Goal: Check status

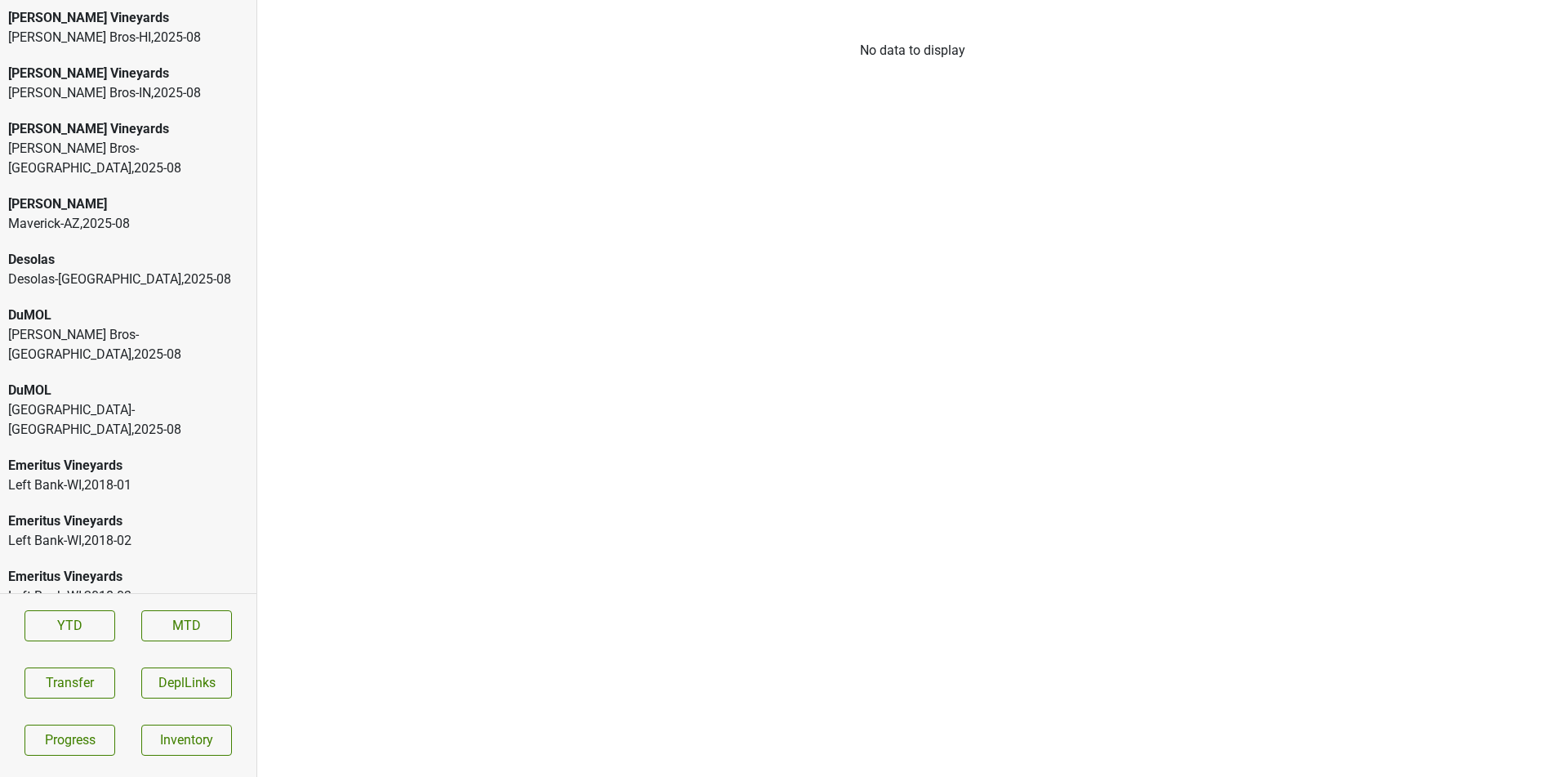
click at [248, 50] on div "Buehler Vineyards Johnson Bros-HI , 2025 - 08" at bounding box center [128, 28] width 257 height 56
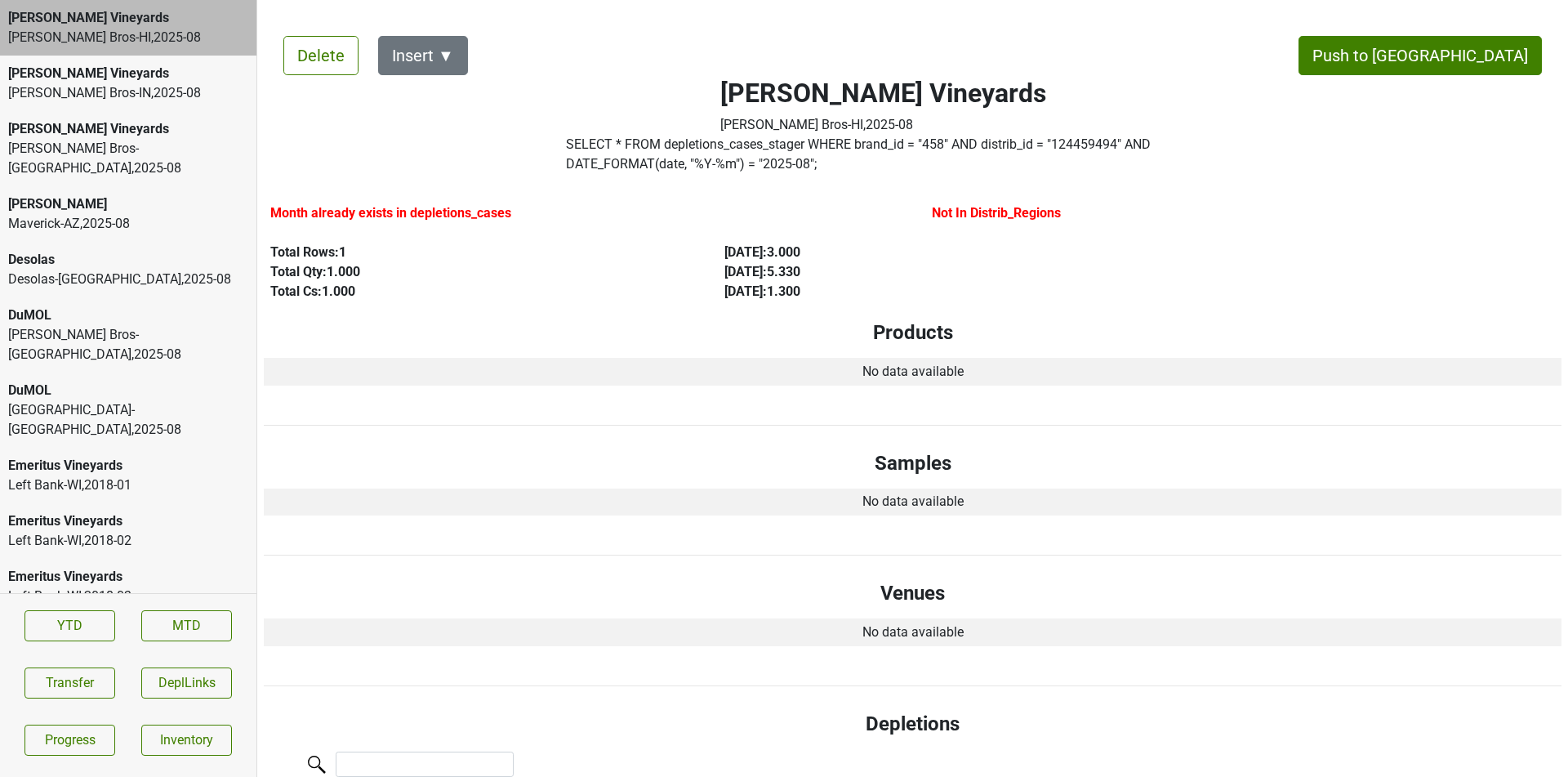
click at [173, 165] on div "Buehler Vineyards Johnson Bros-MN , 2025 - 08" at bounding box center [128, 148] width 257 height 75
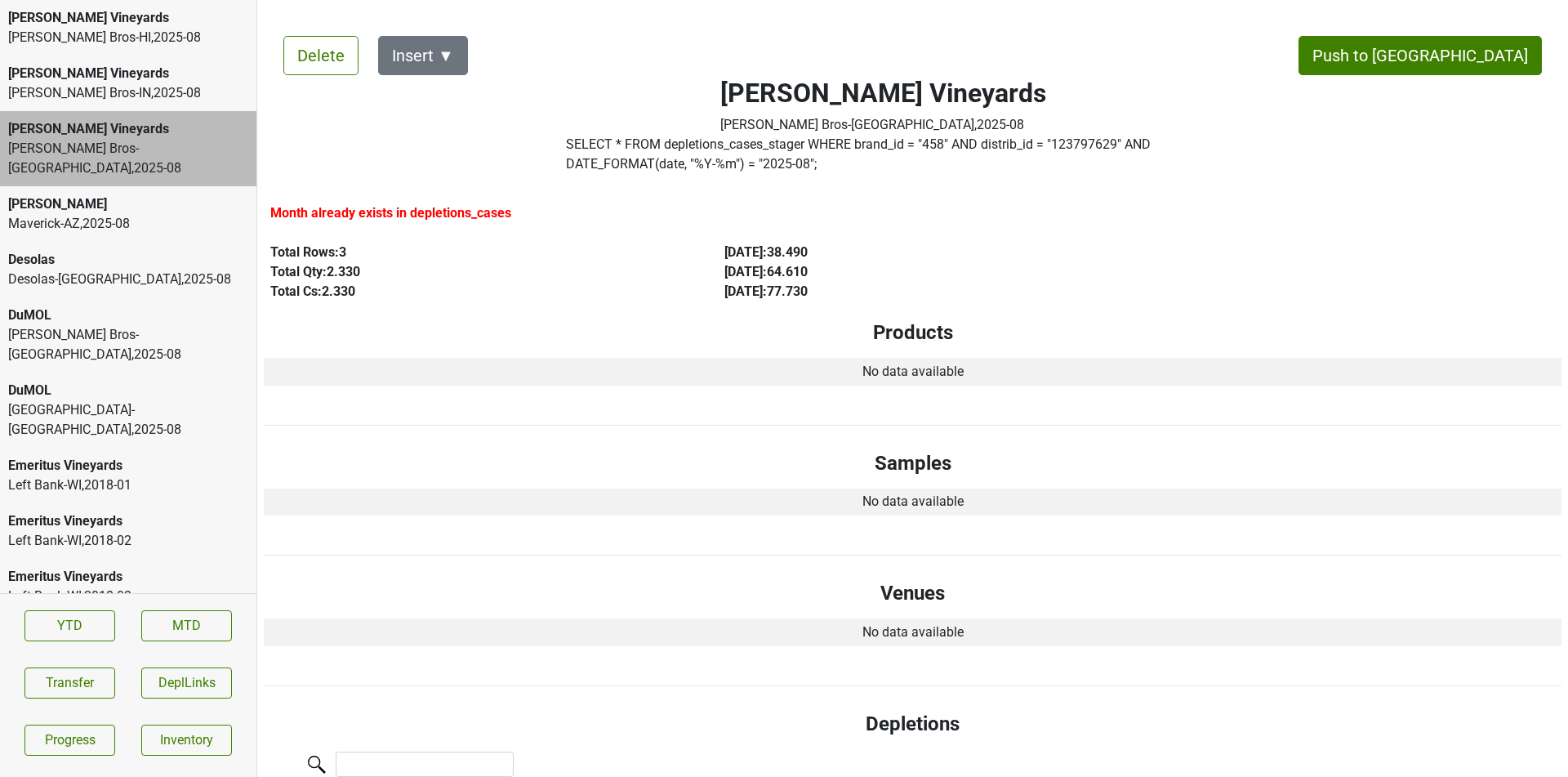
click at [208, 214] on div "Maverick-AZ , 2025 - 08" at bounding box center [127, 223] width 240 height 19
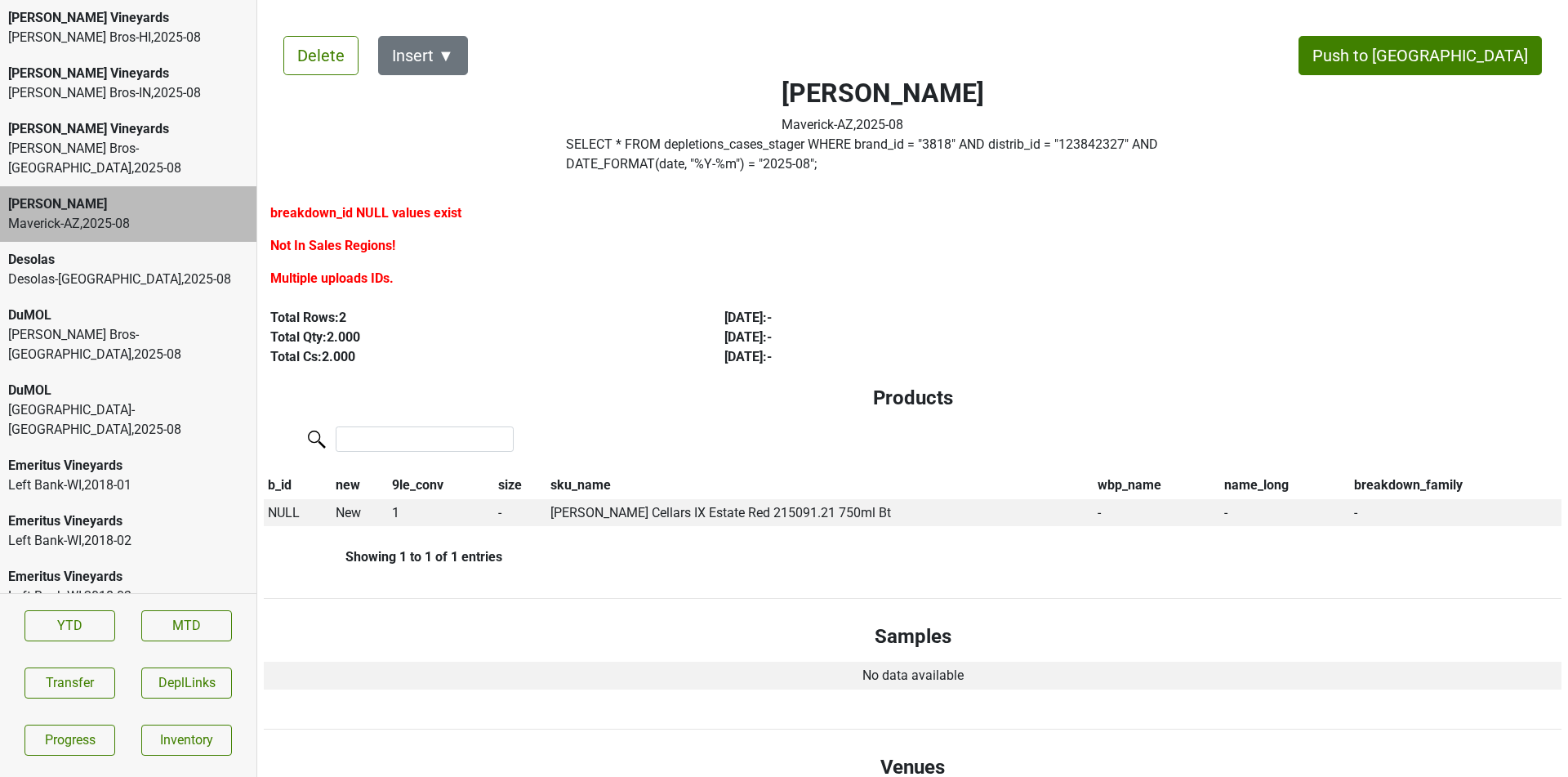
click at [220, 270] on div "Desolas-TX , 2025 - 08" at bounding box center [127, 279] width 240 height 19
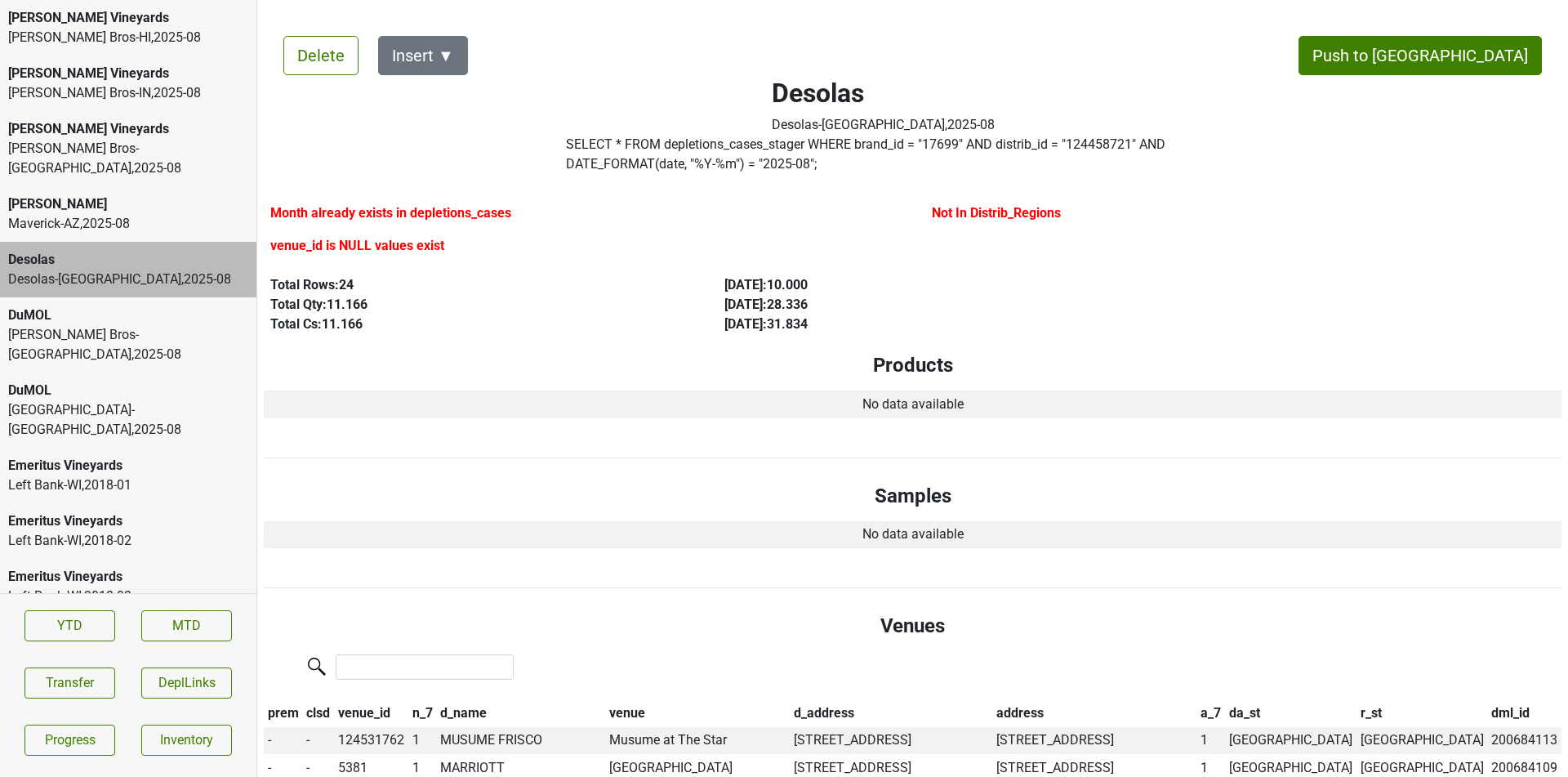
click at [218, 325] on div "Johnson Bros-MN , 2025 - 08" at bounding box center [127, 344] width 240 height 39
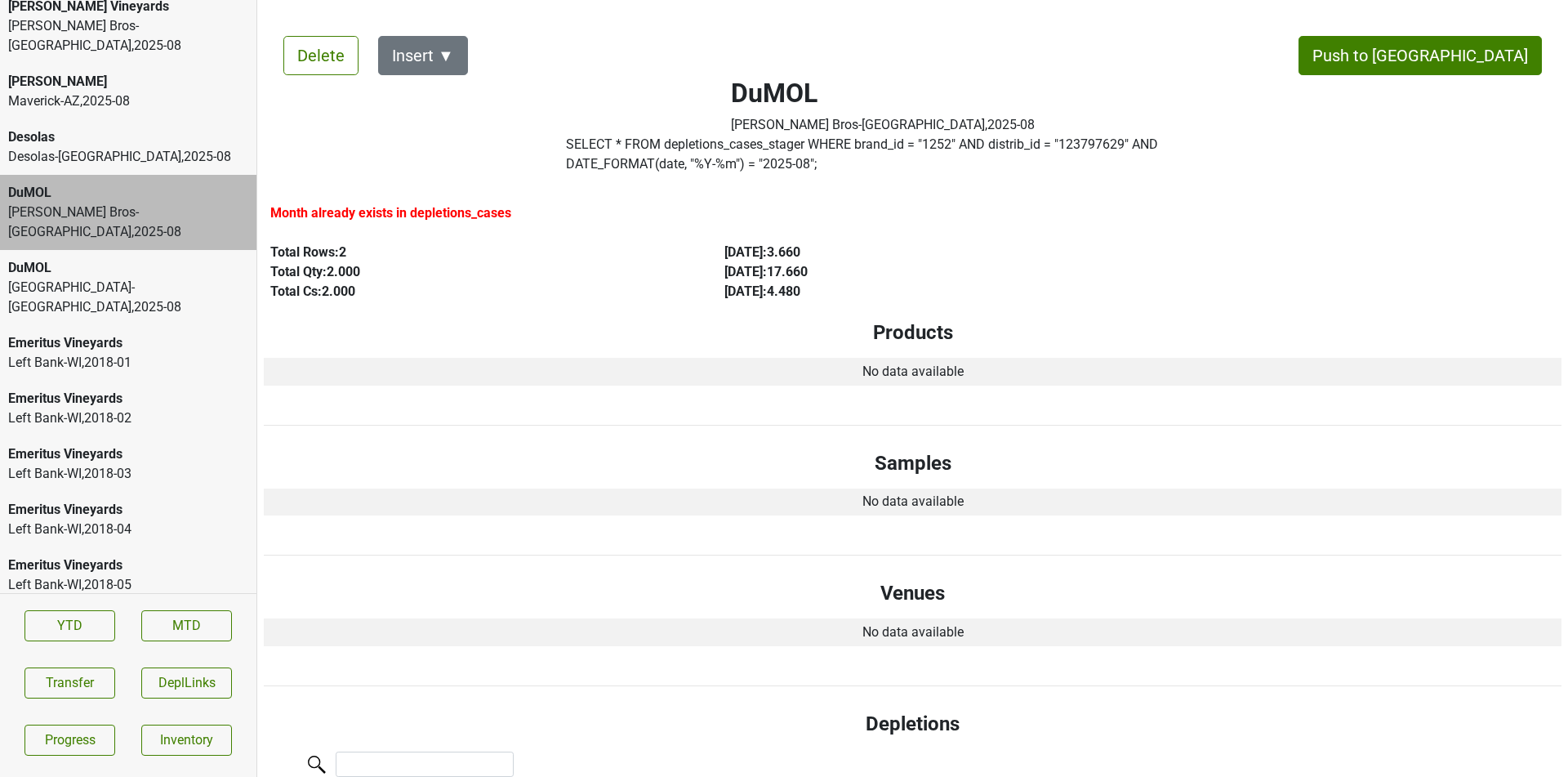
scroll to position [148, 0]
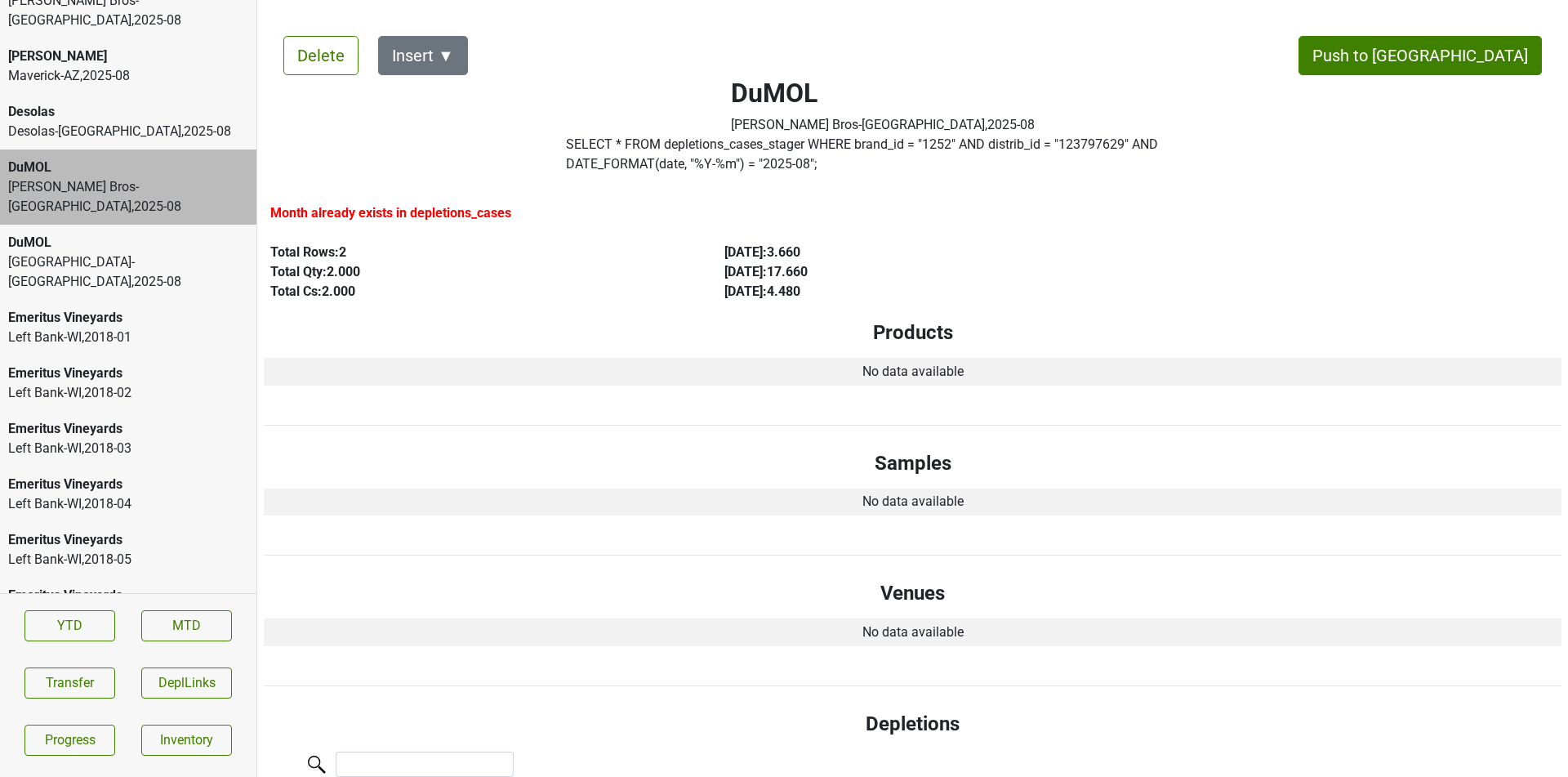
click at [218, 363] on div "Emeritus Vineyards" at bounding box center [127, 373] width 240 height 19
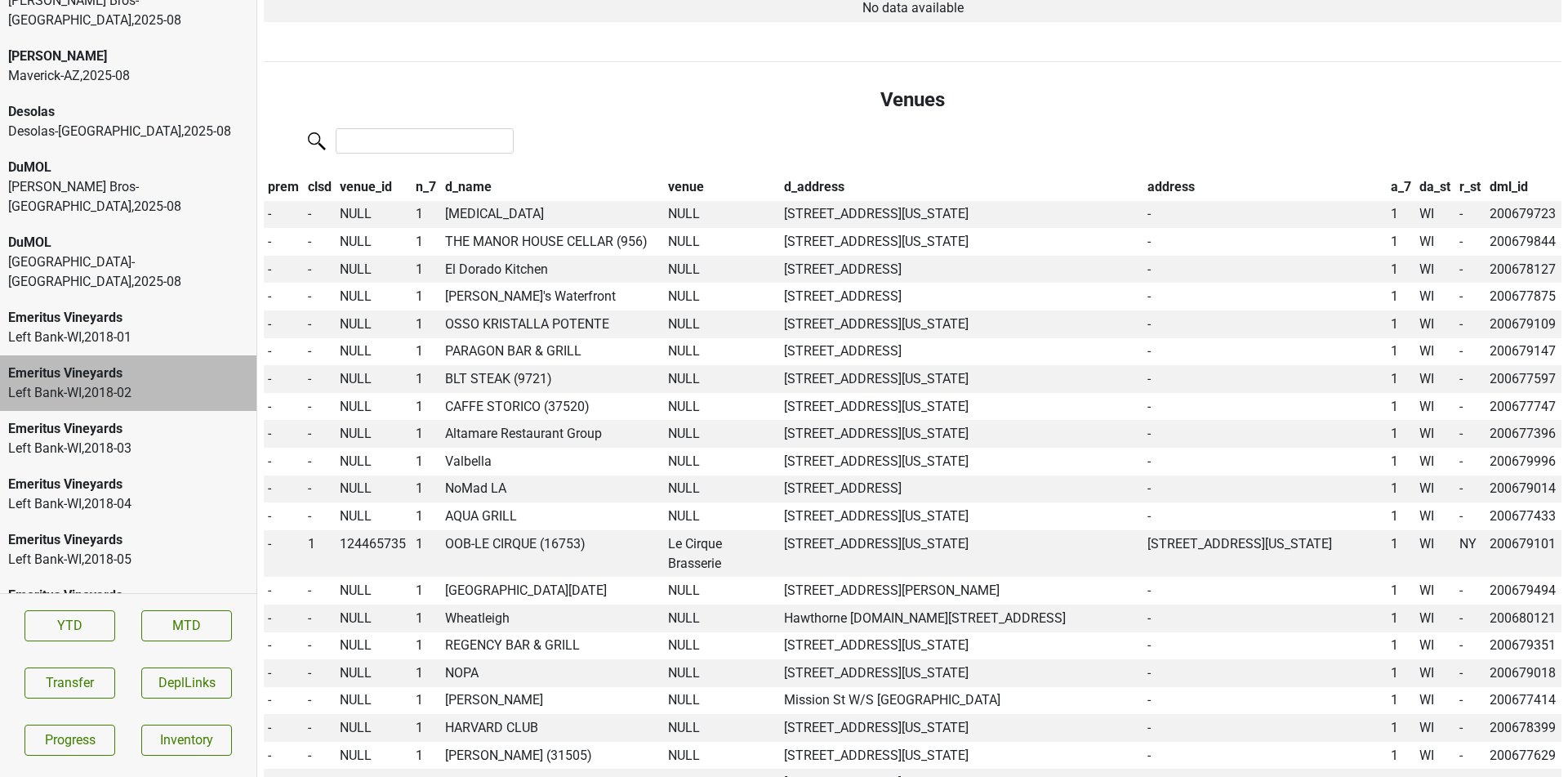
scroll to position [1585, 0]
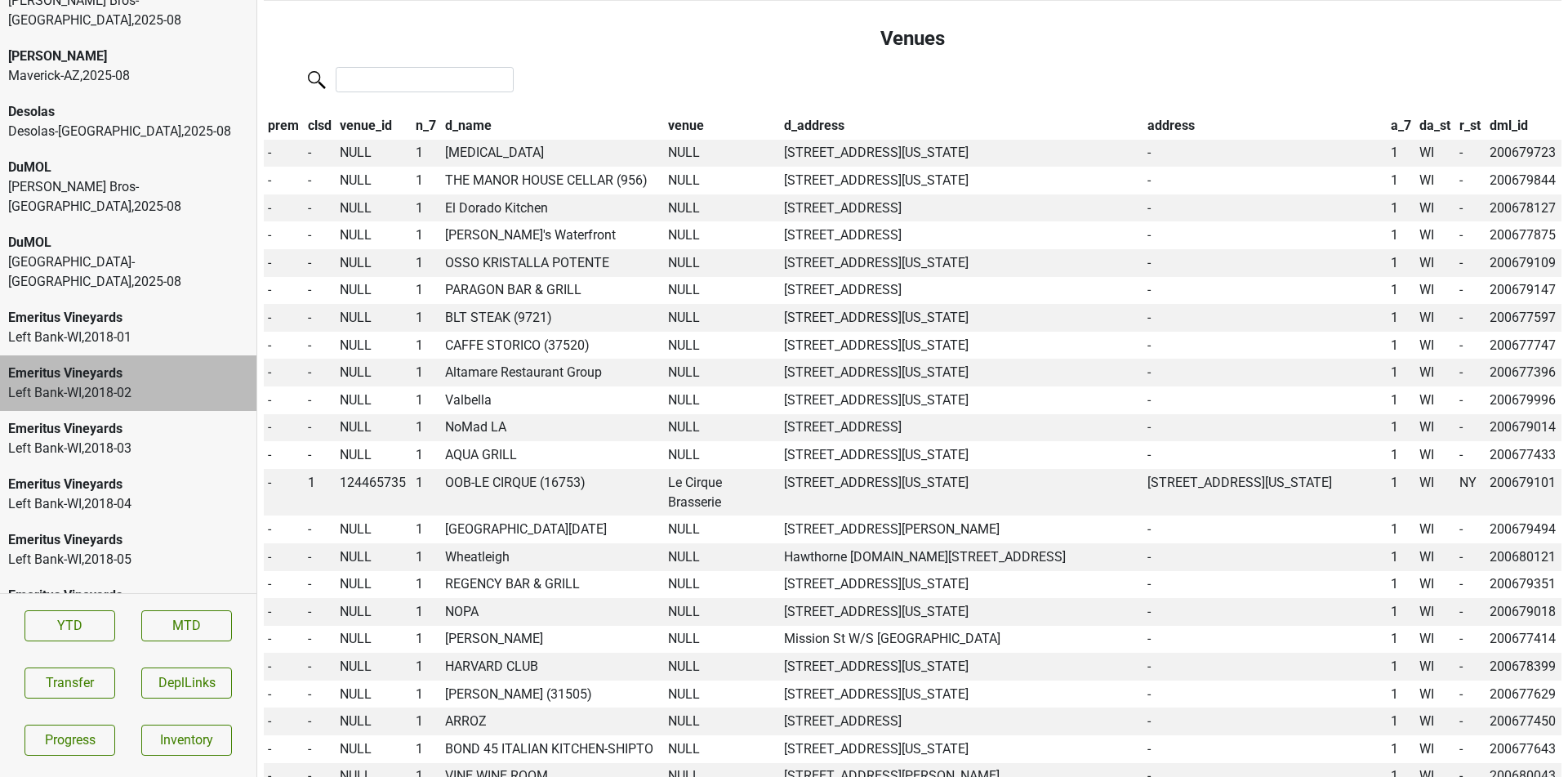
click at [998, 87] on div at bounding box center [912, 81] width 1298 height 35
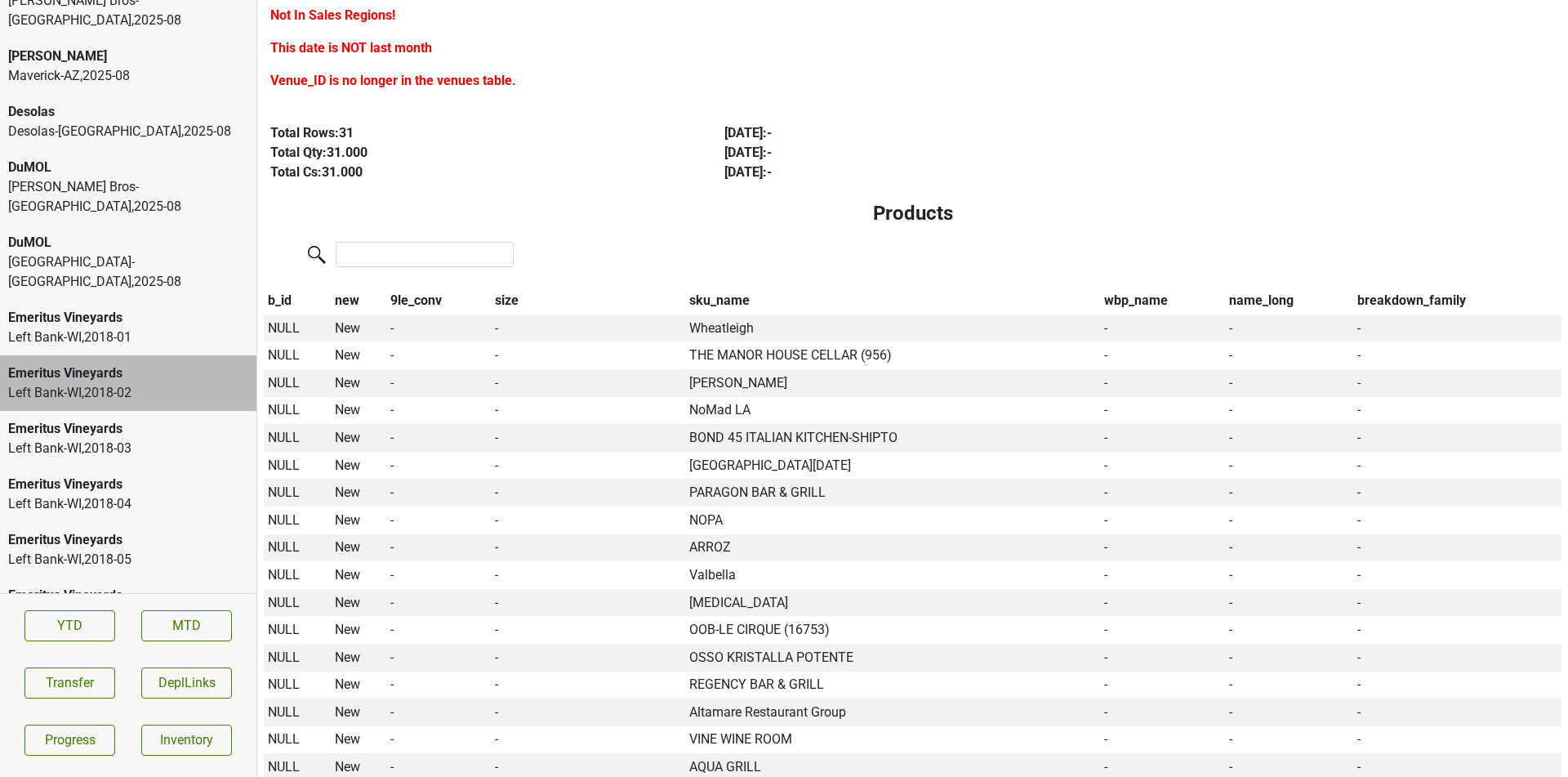
scroll to position [0, 0]
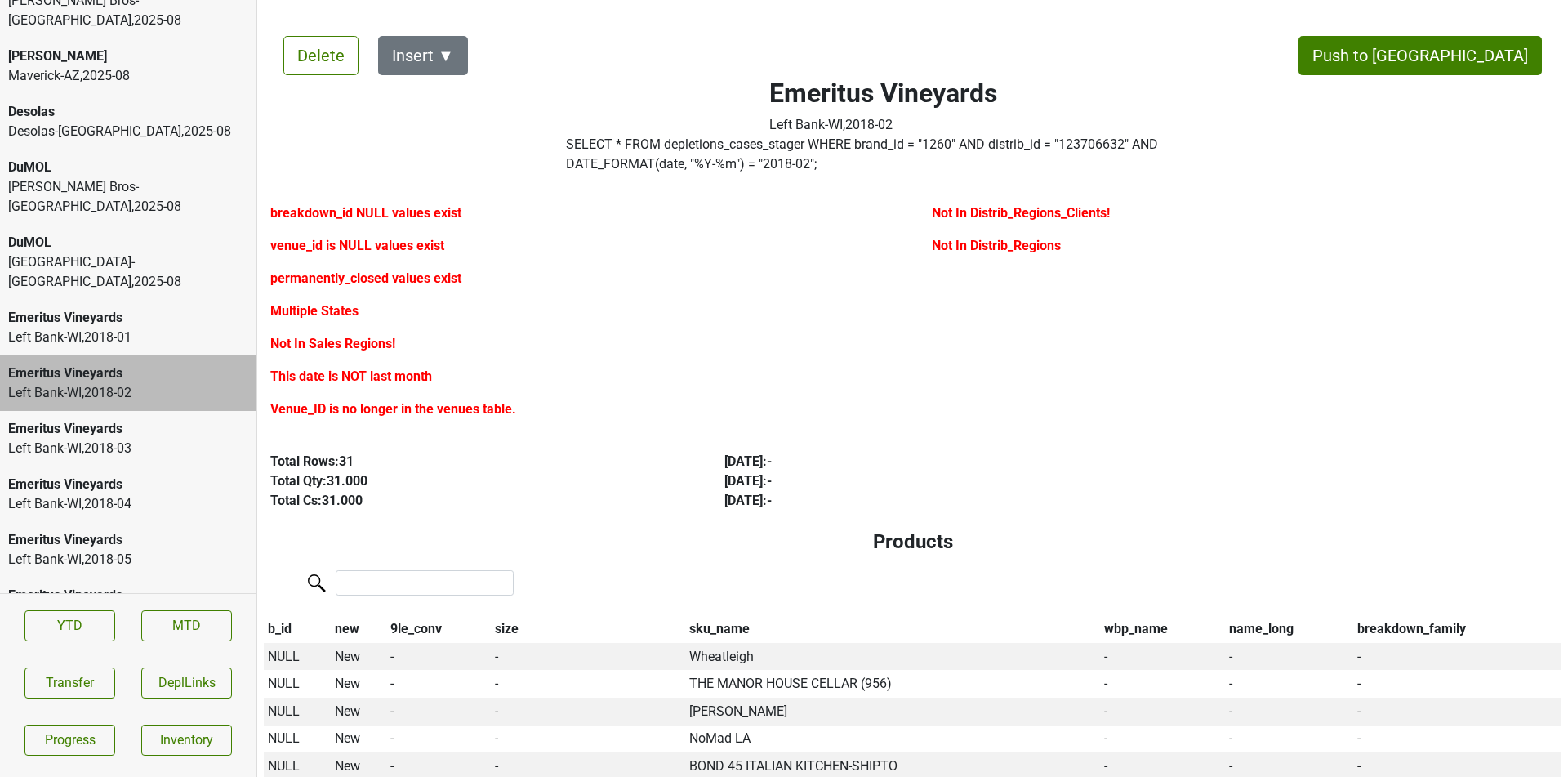
click at [184, 234] on div "DuMOL Monterey-CA , 2025 - 08" at bounding box center [128, 262] width 257 height 75
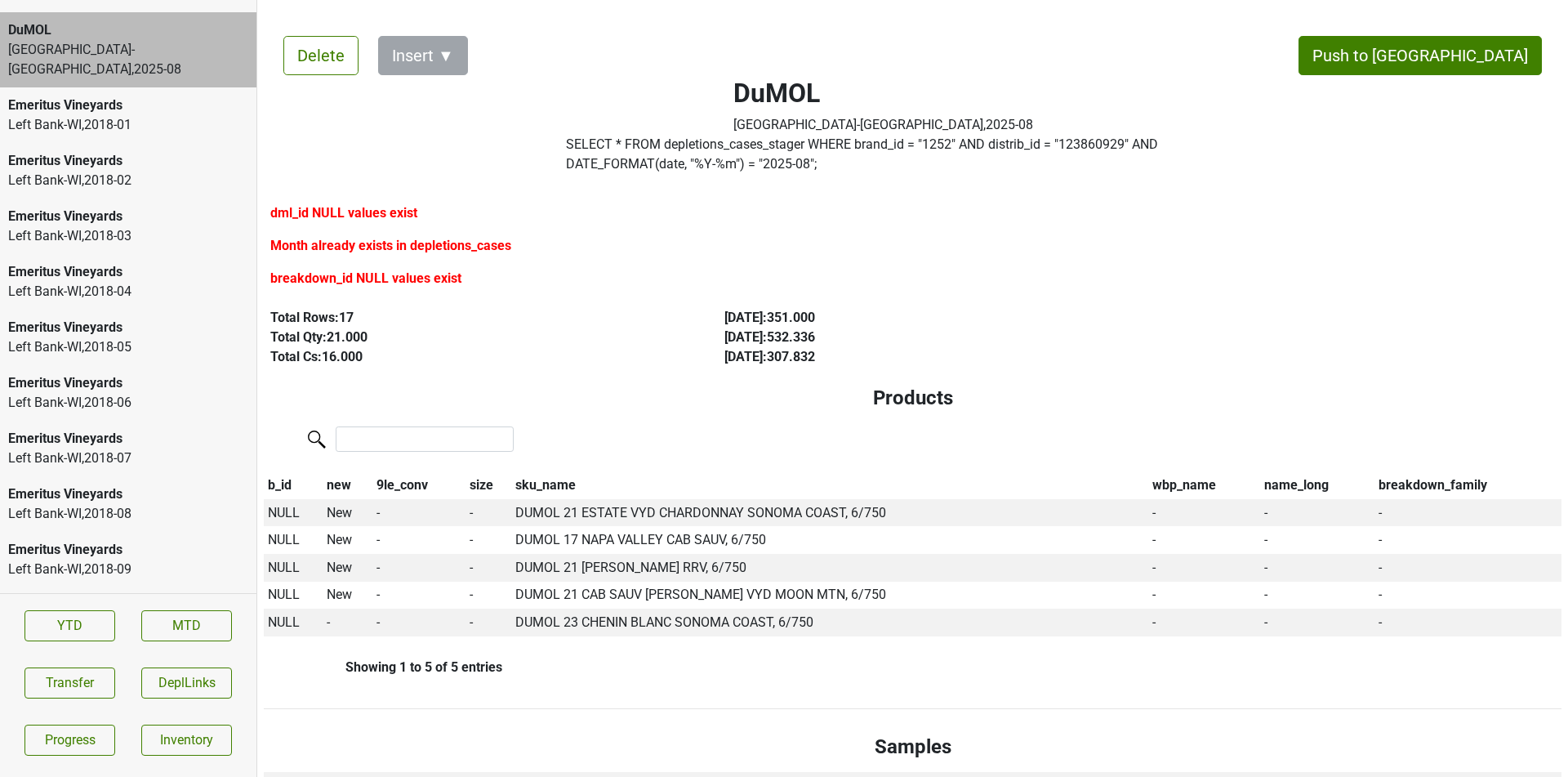
scroll to position [375, 0]
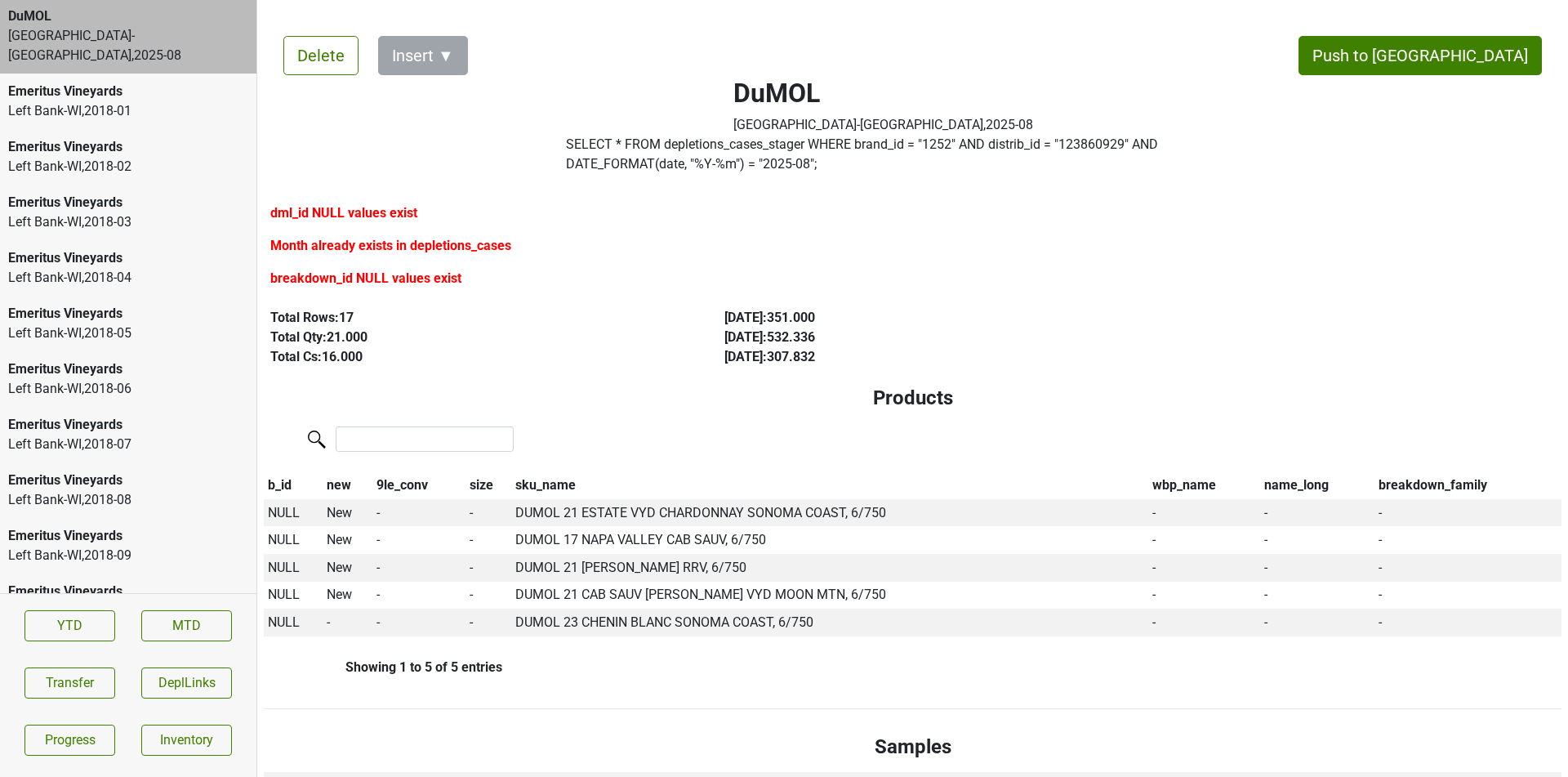
click at [200, 351] on div "Emeritus Vineyards Left Bank-WI , 2018 - 06" at bounding box center [128, 379] width 257 height 56
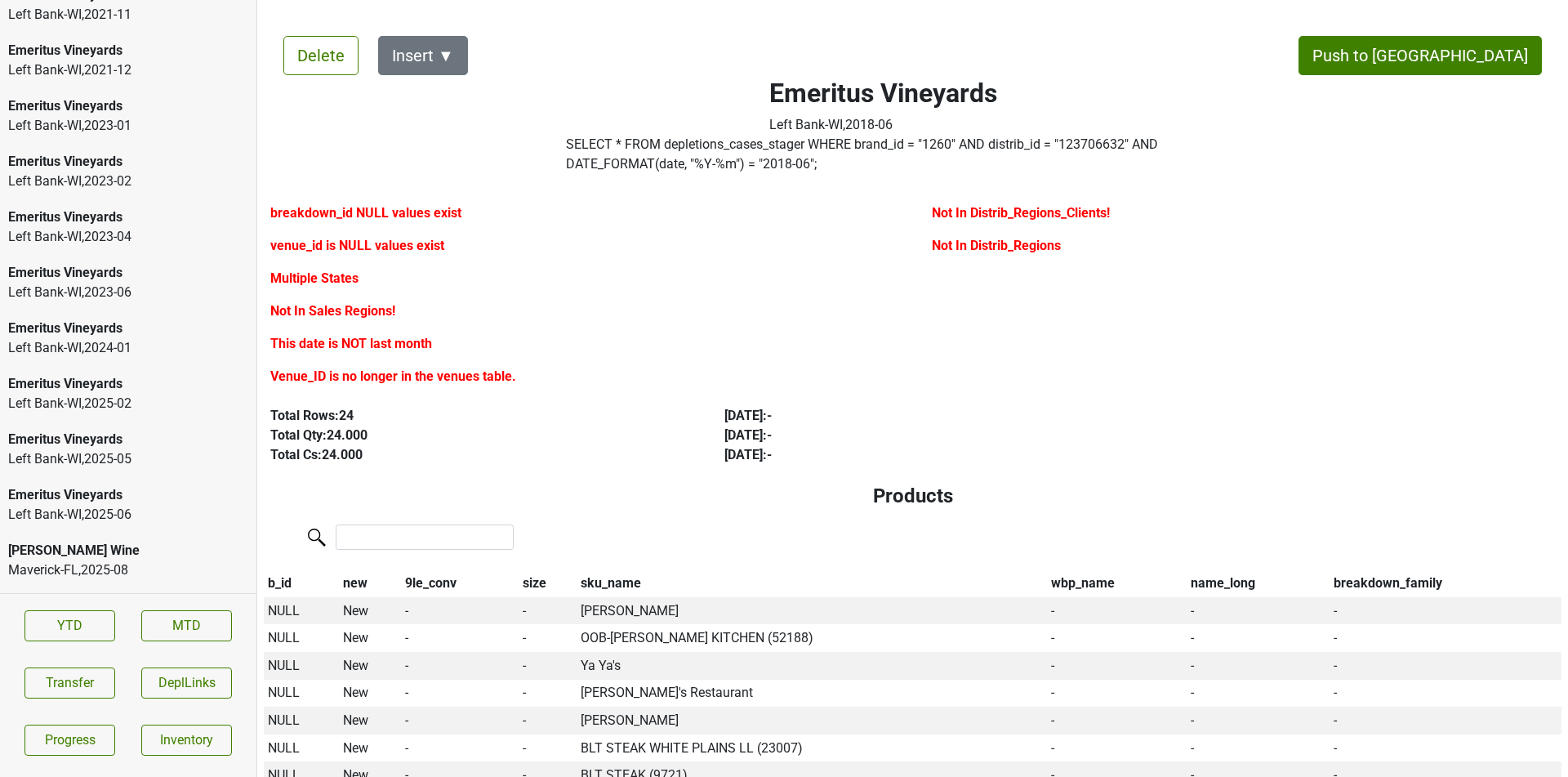
scroll to position [3296, 0]
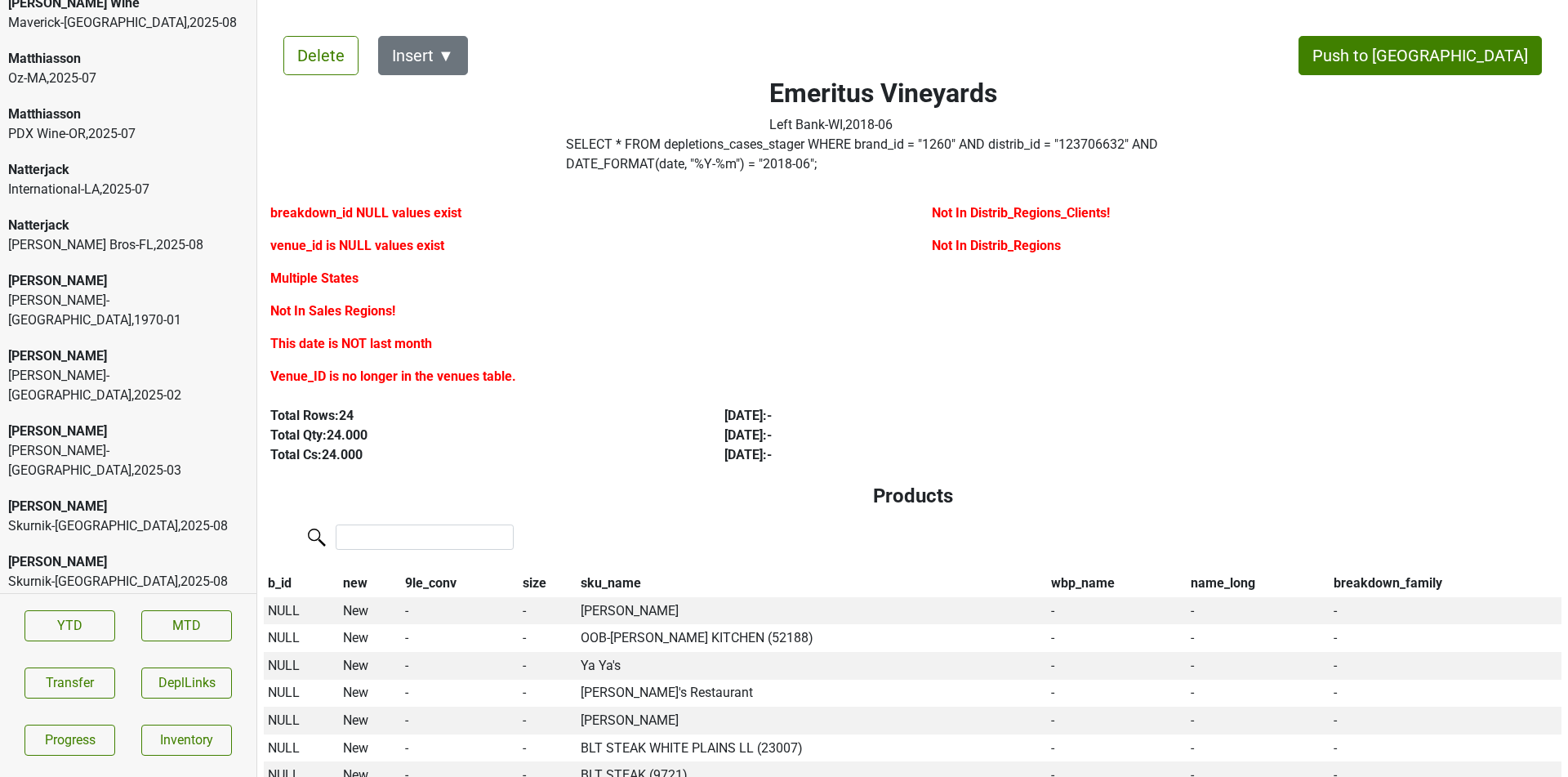
click at [218, 441] on div "Baker-VT , 2025 - 03" at bounding box center [127, 460] width 240 height 39
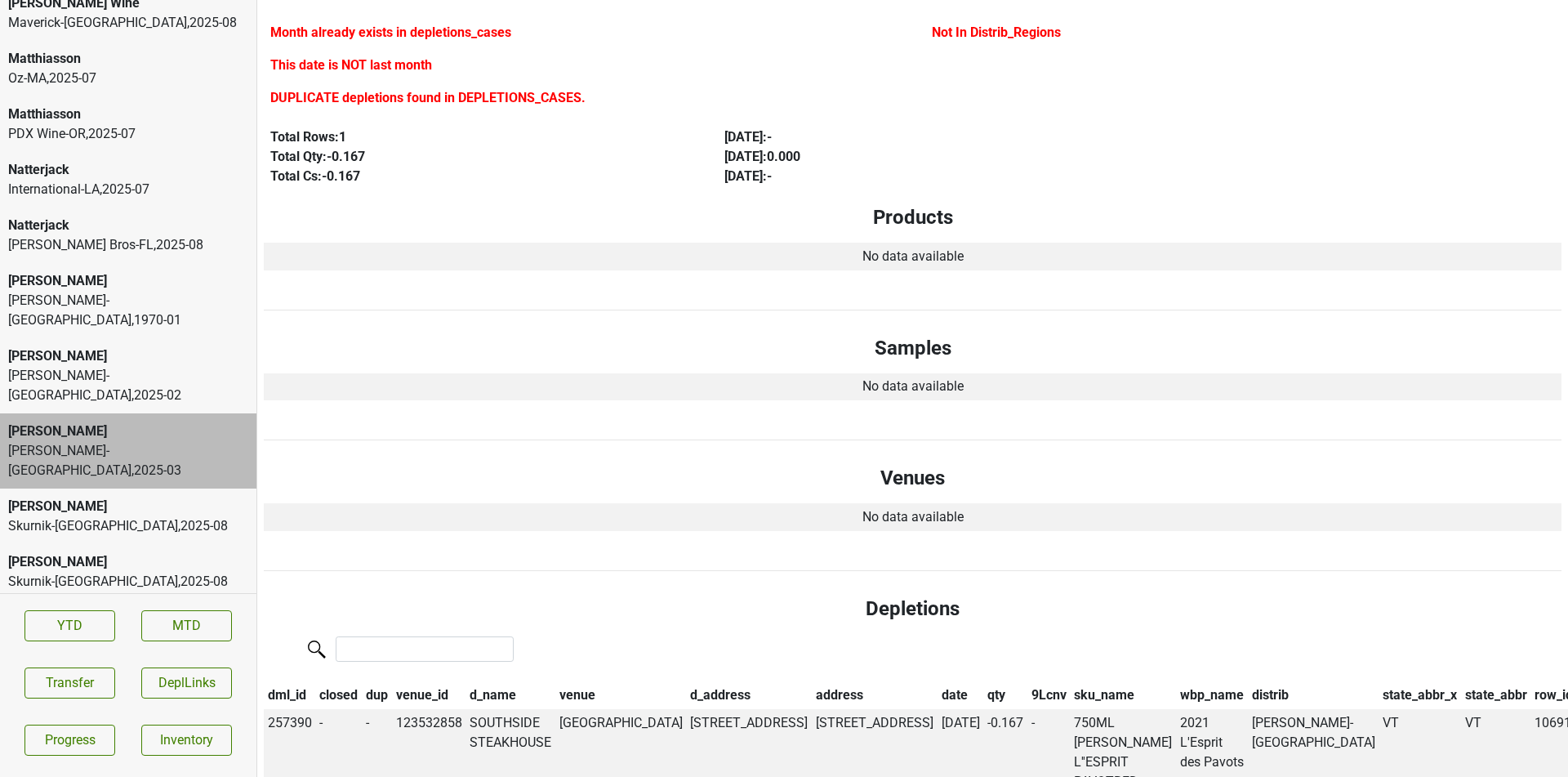
scroll to position [297, 0]
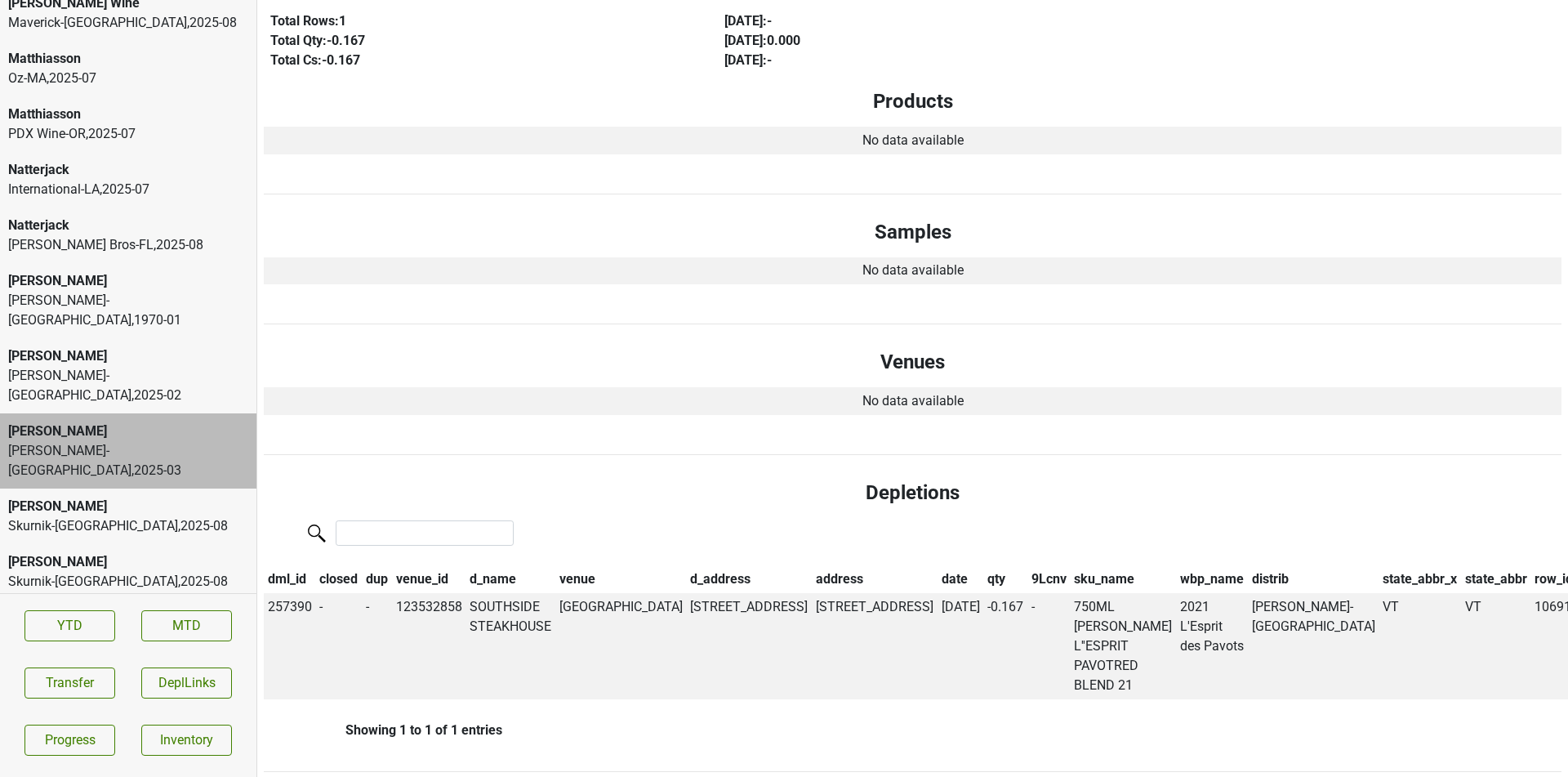
click at [206, 553] on div "[PERSON_NAME]" at bounding box center [127, 562] width 240 height 19
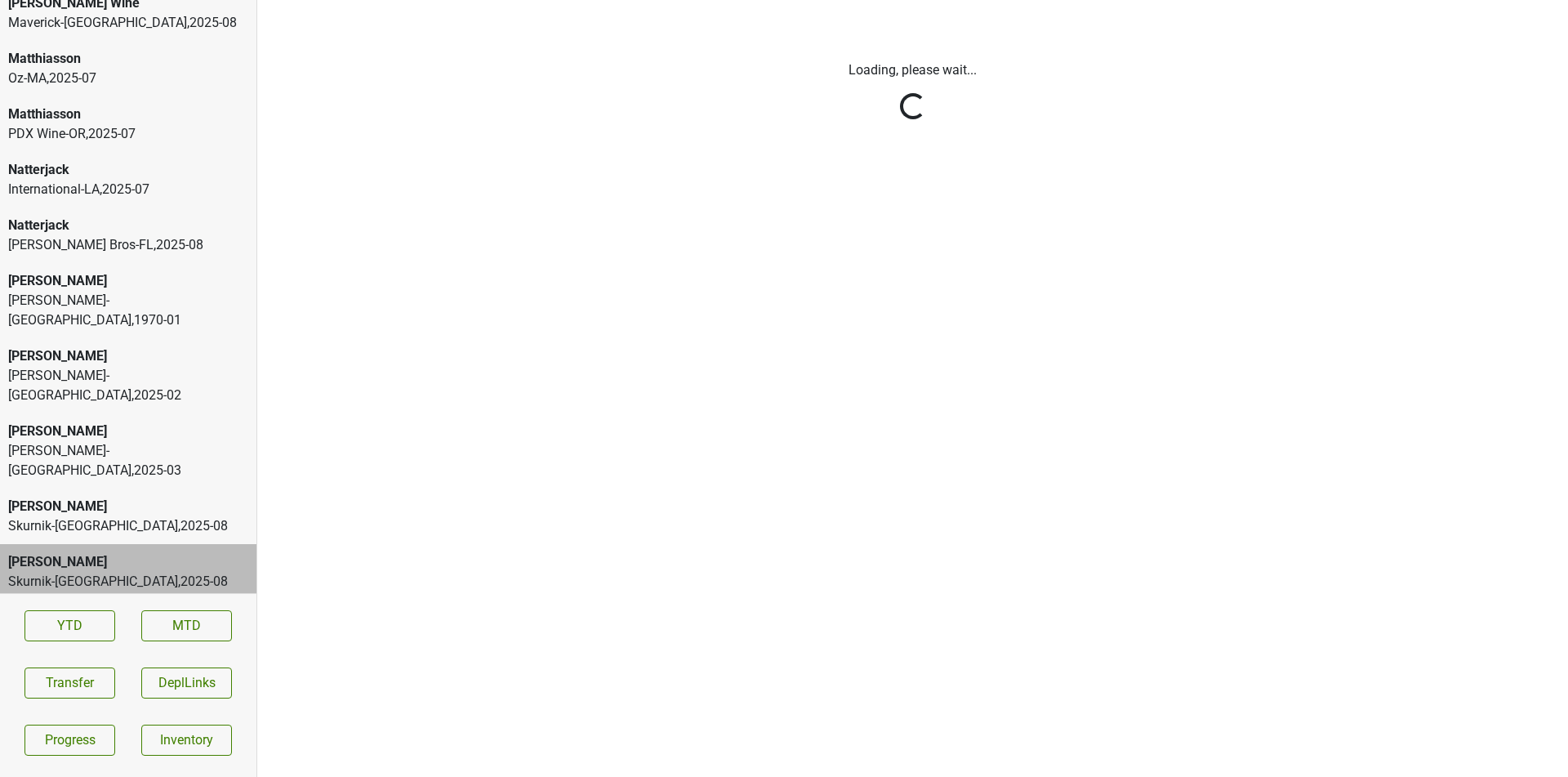
scroll to position [0, 0]
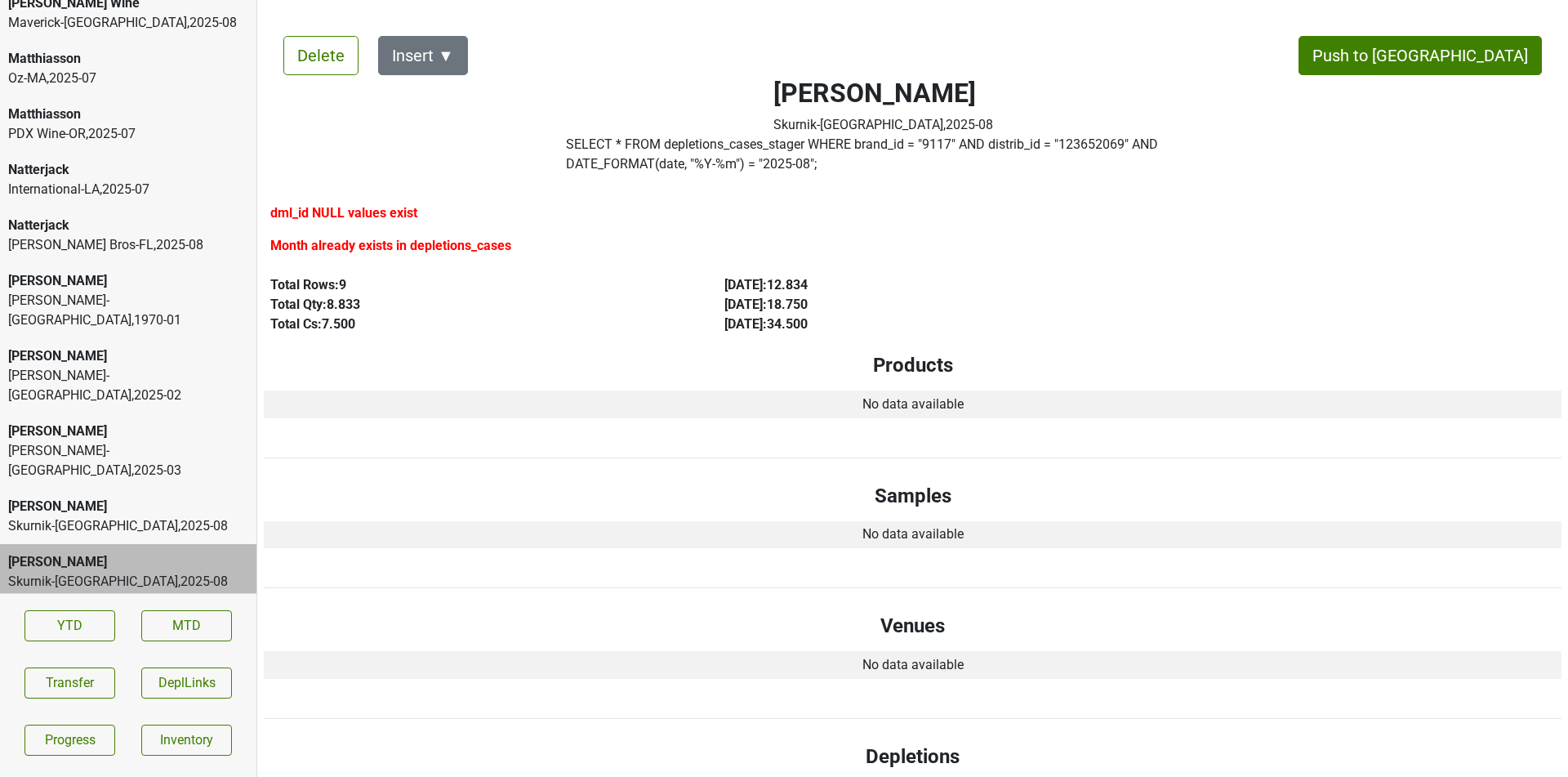
click at [215, 628] on div "Baker-VT , 2025 - 07" at bounding box center [127, 647] width 240 height 39
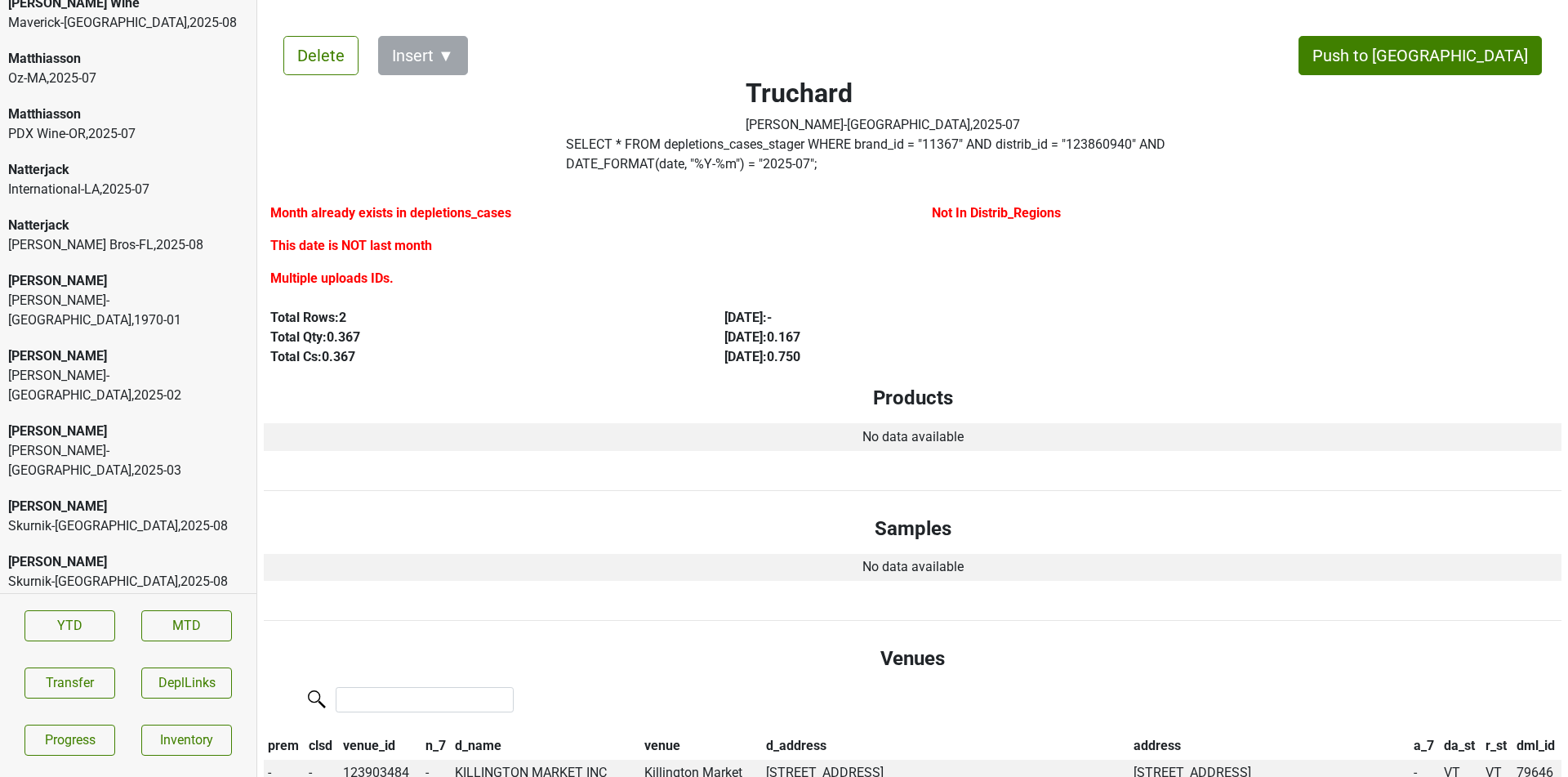
click at [217, 683] on div "Truchard" at bounding box center [127, 692] width 240 height 19
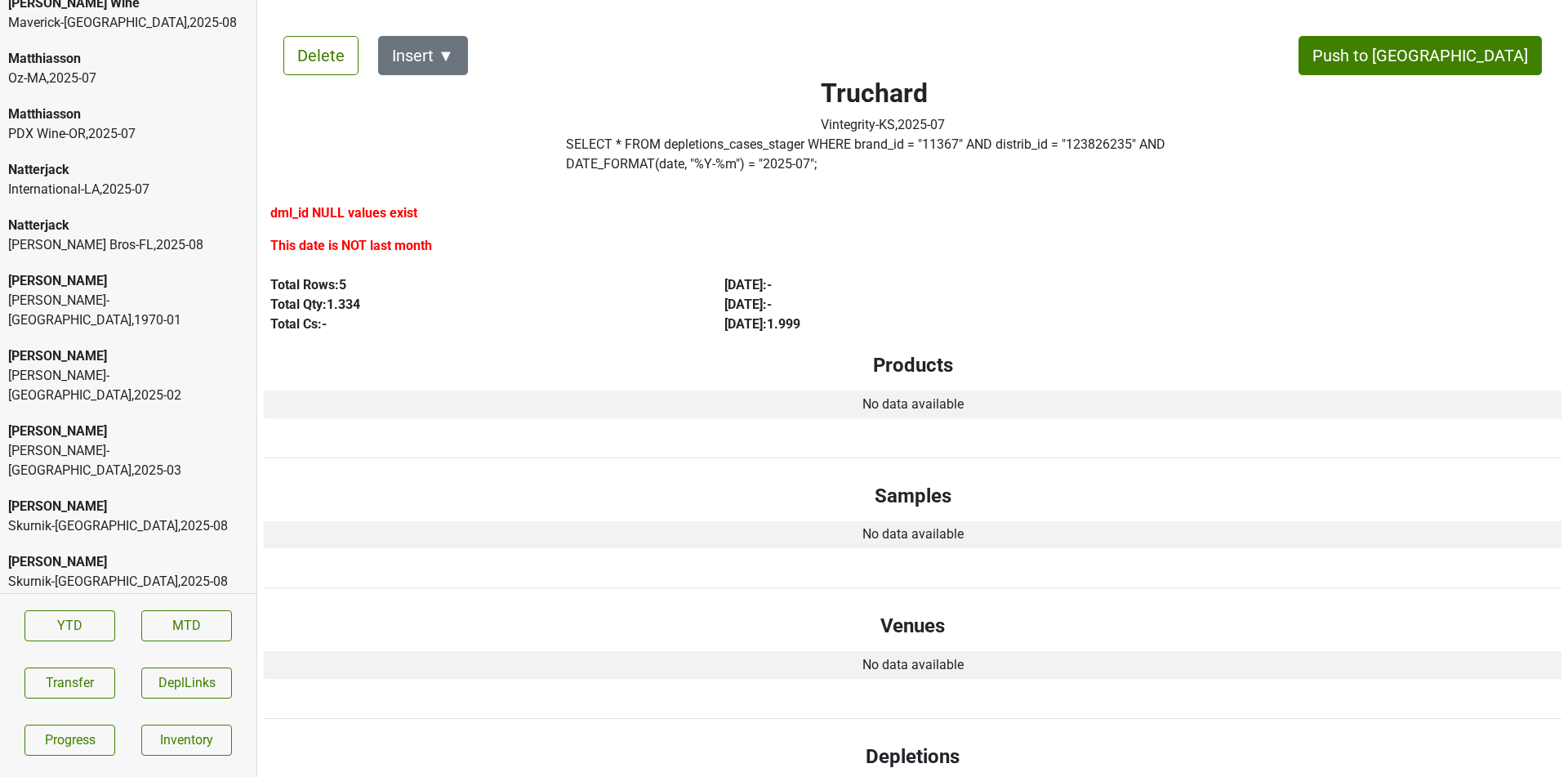
click at [108, 628] on div "Baker-VT , 2025 - 07" at bounding box center [127, 647] width 240 height 39
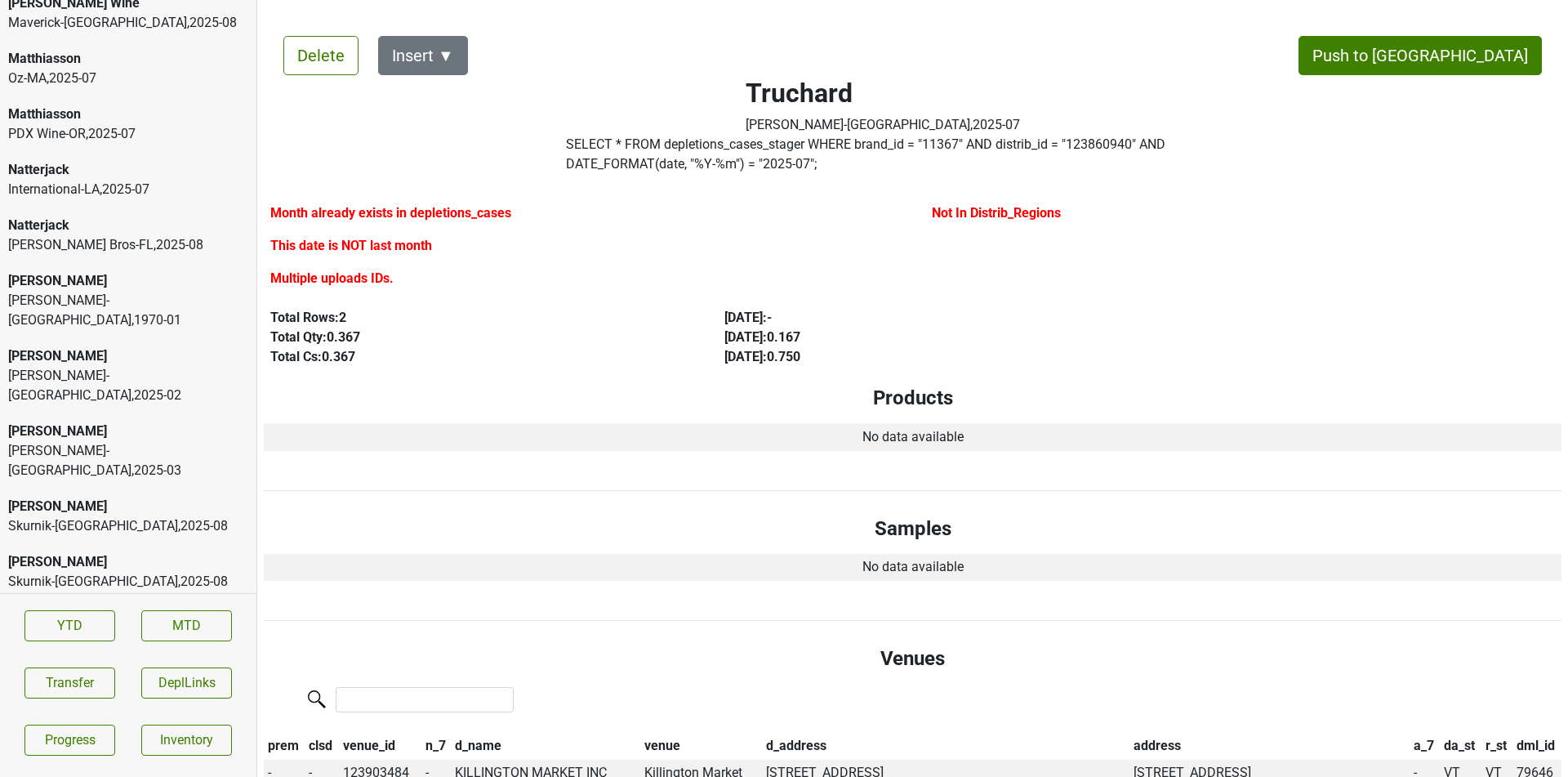
click at [221, 553] on div "[PERSON_NAME]" at bounding box center [127, 562] width 240 height 19
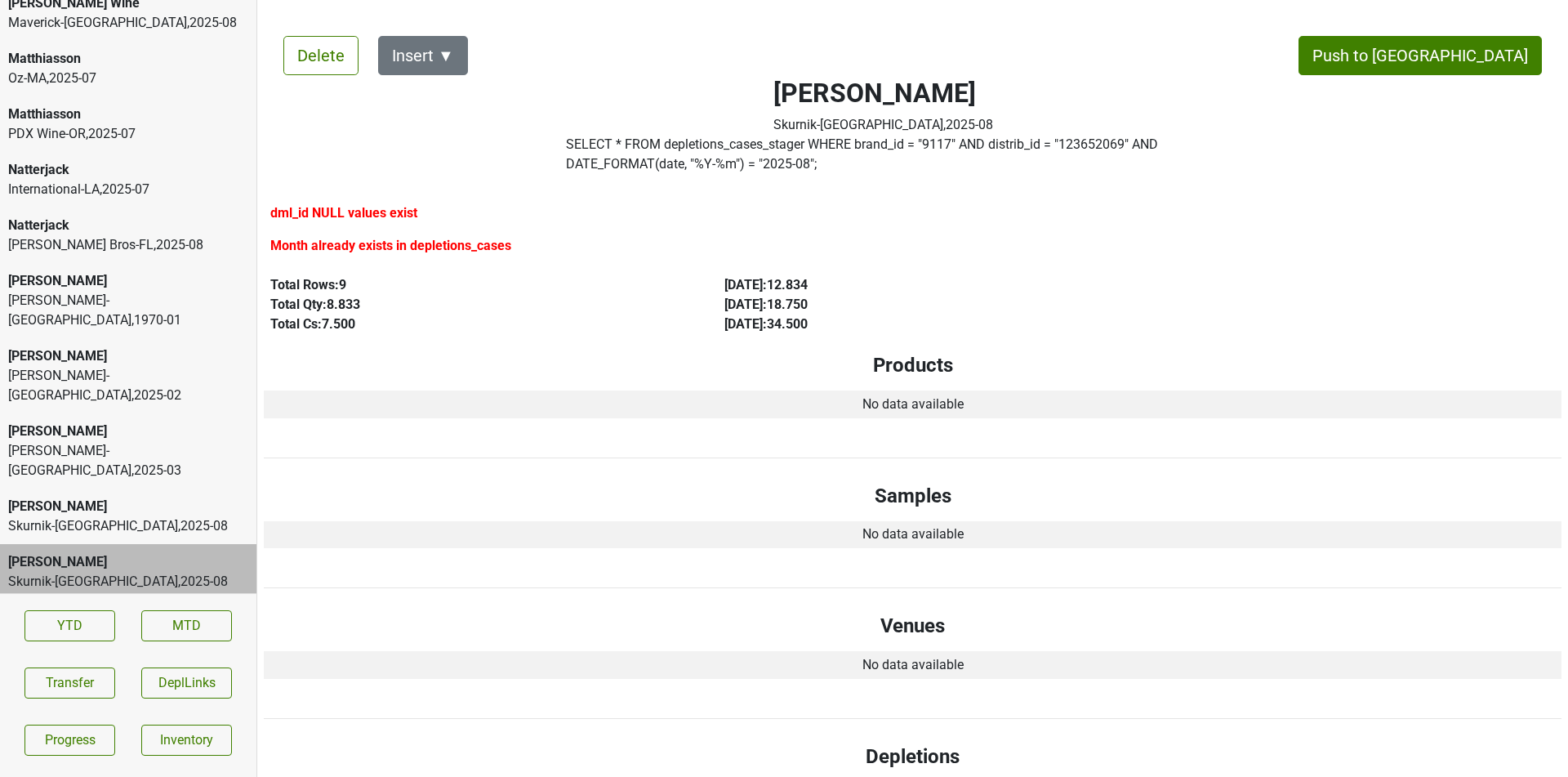
click at [159, 489] on div "Peter Michael Skurnik-NJ , 2025 - 08" at bounding box center [128, 517] width 257 height 56
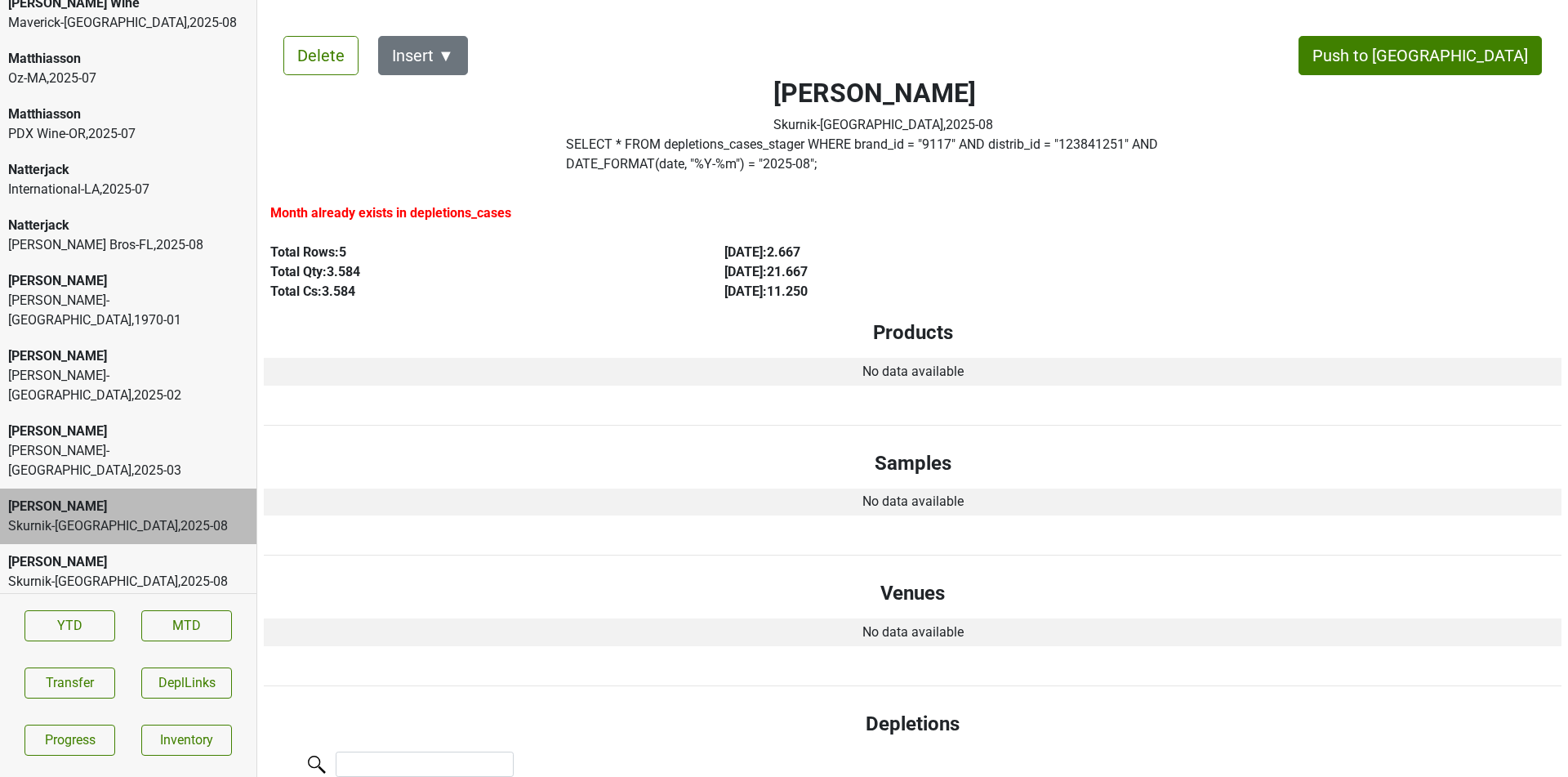
click at [172, 422] on div "[PERSON_NAME]" at bounding box center [127, 431] width 240 height 19
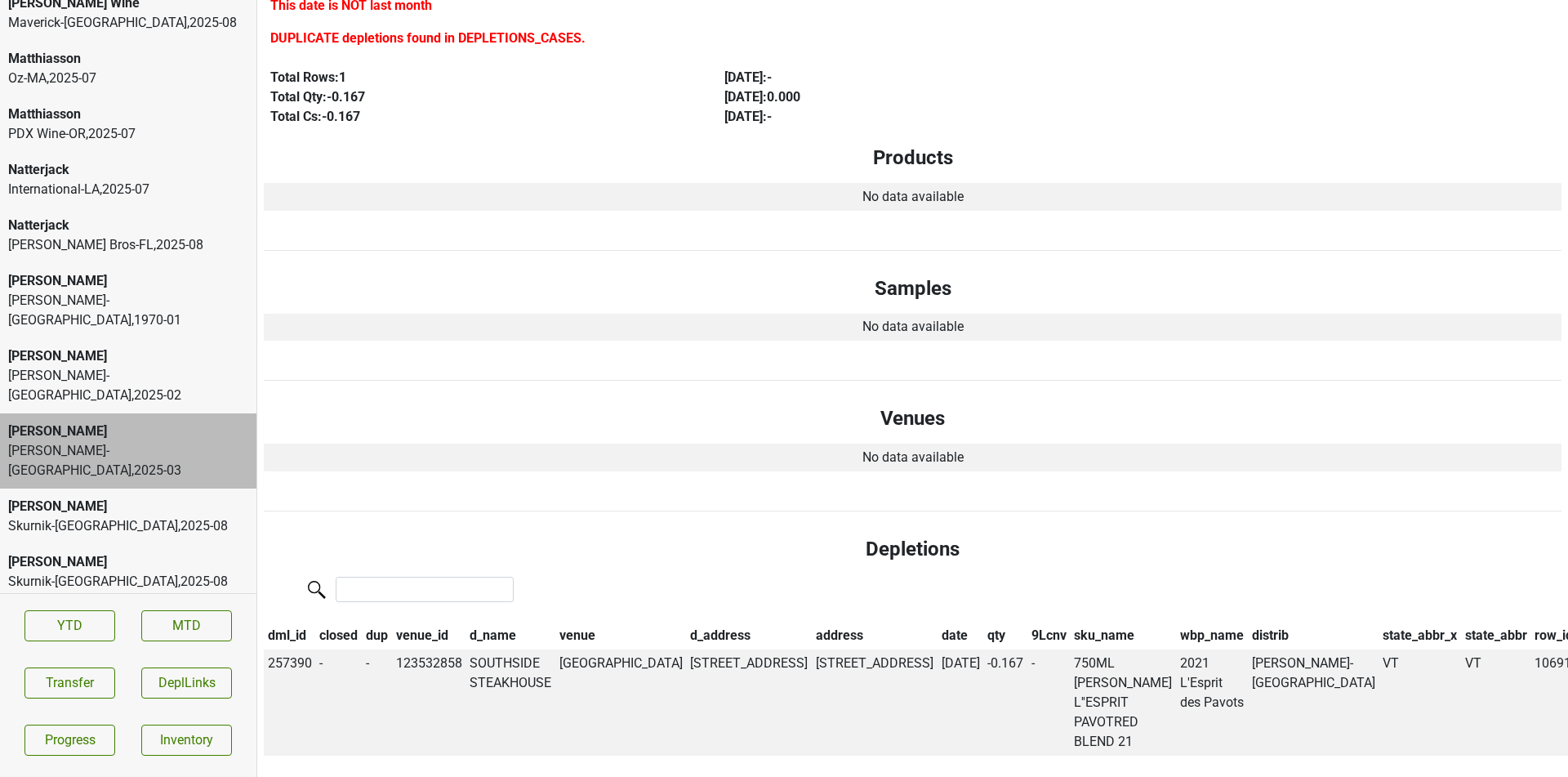
scroll to position [283, 0]
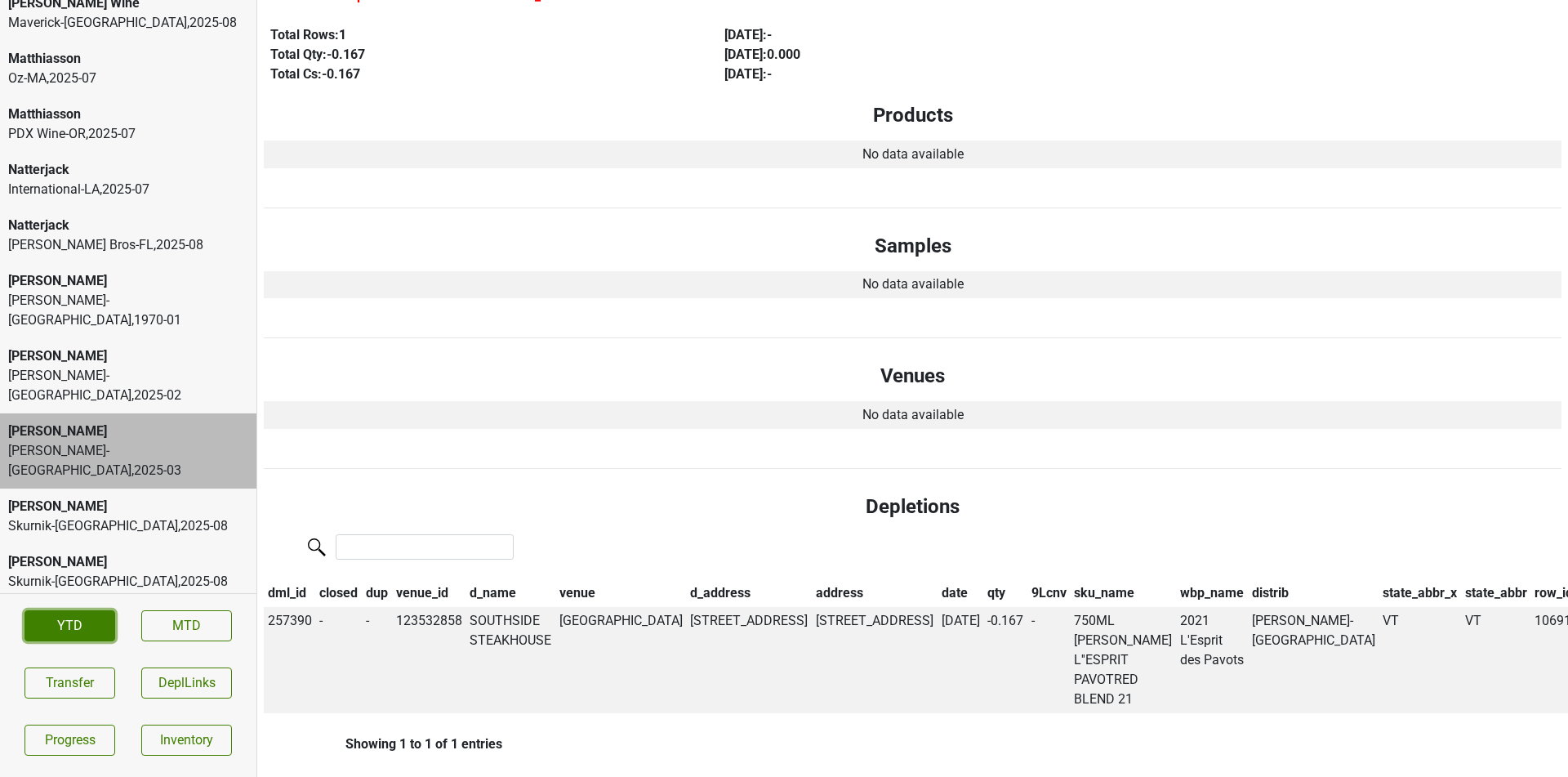
click at [93, 630] on link "YTD" at bounding box center [70, 626] width 91 height 31
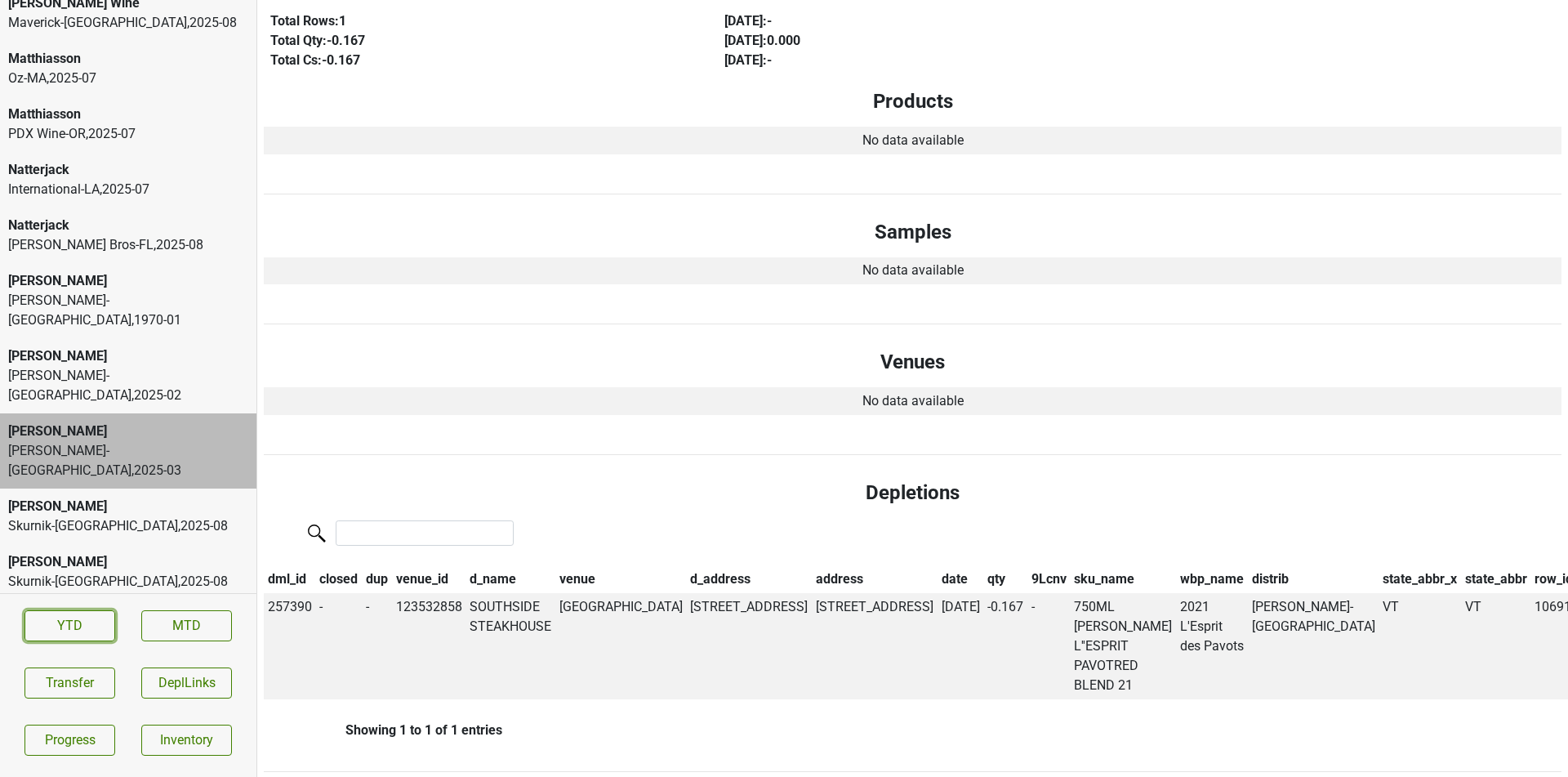
scroll to position [0, 0]
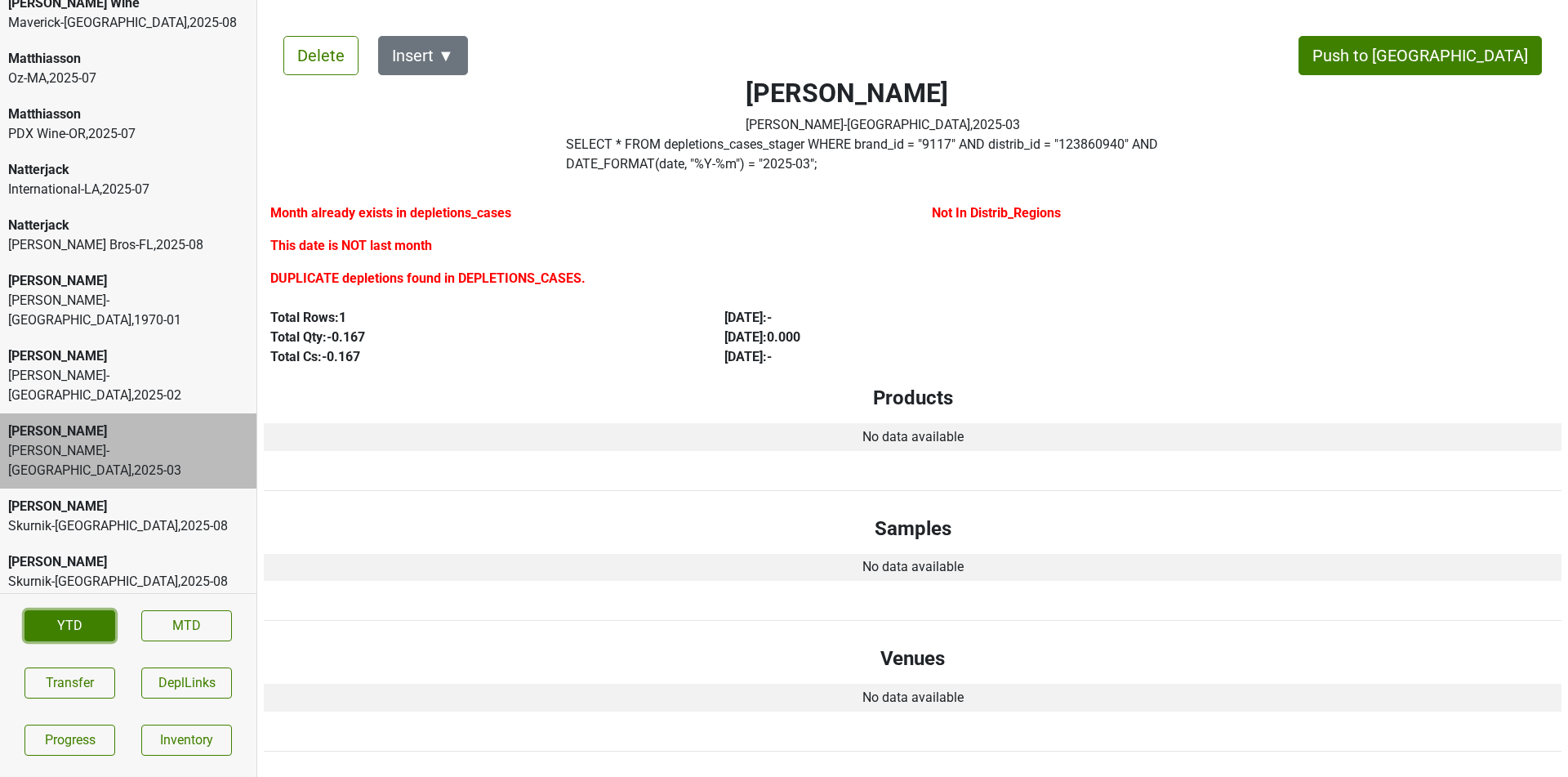
click at [106, 635] on link "YTD" at bounding box center [70, 626] width 91 height 31
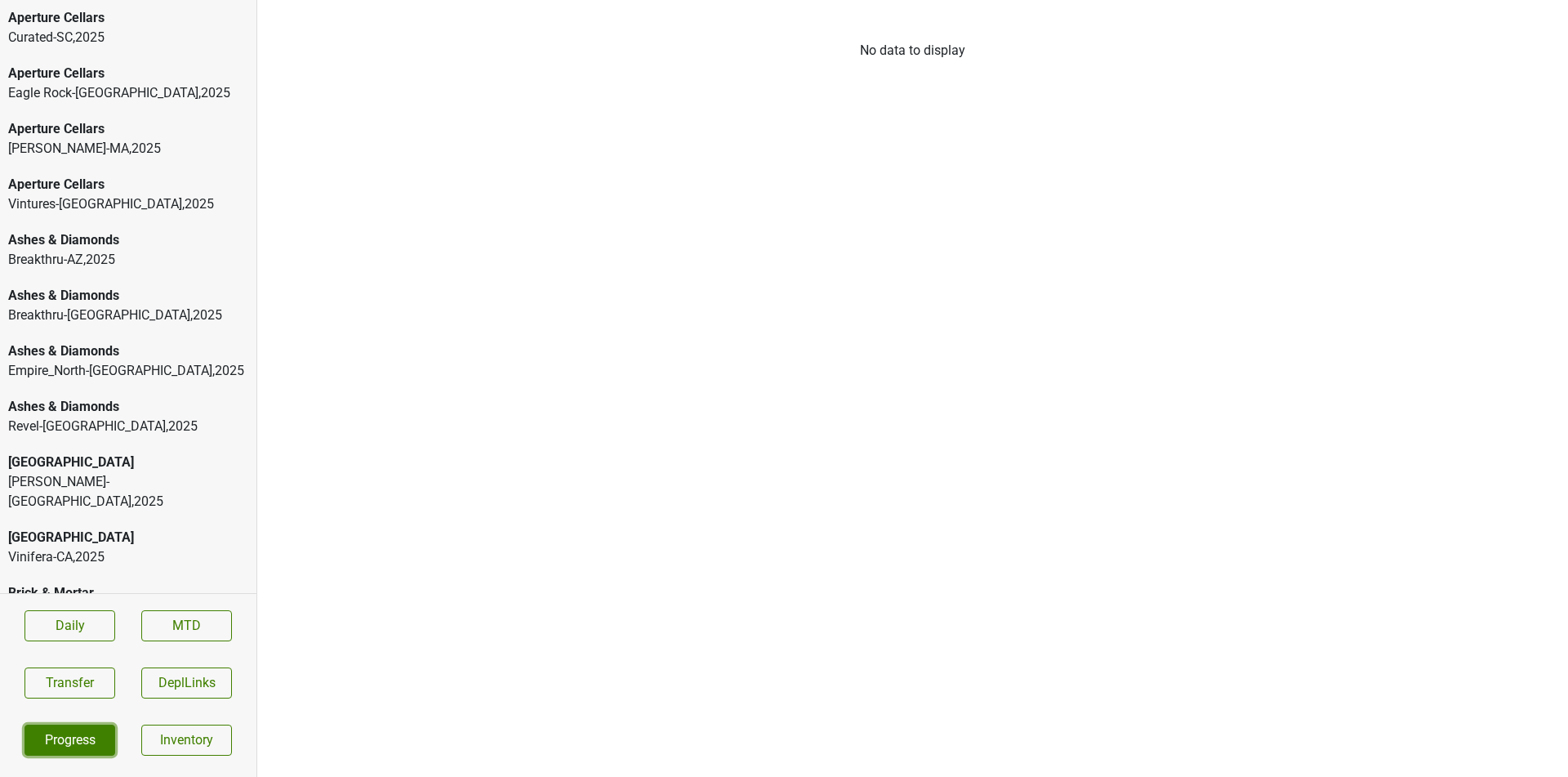
click at [107, 729] on link "Progress" at bounding box center [70, 740] width 91 height 31
click at [86, 144] on div "[PERSON_NAME]-MA , 2025" at bounding box center [127, 148] width 240 height 19
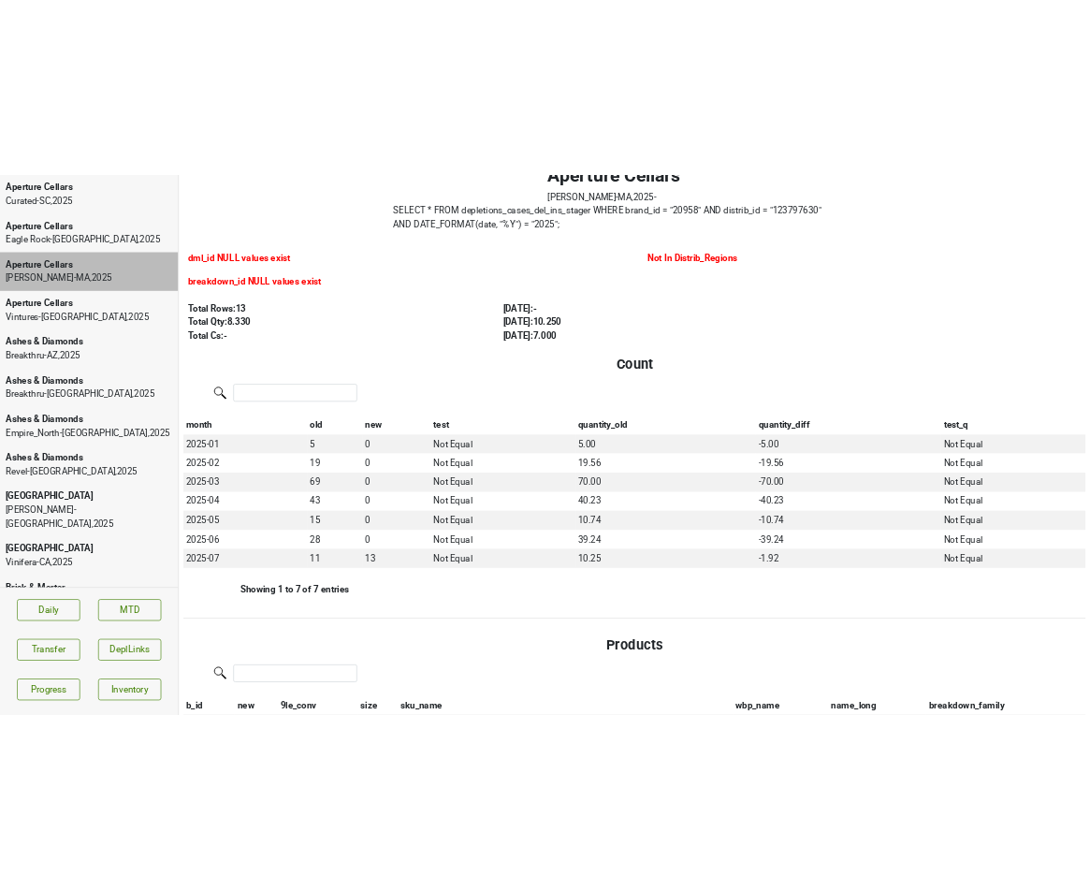
scroll to position [146, 0]
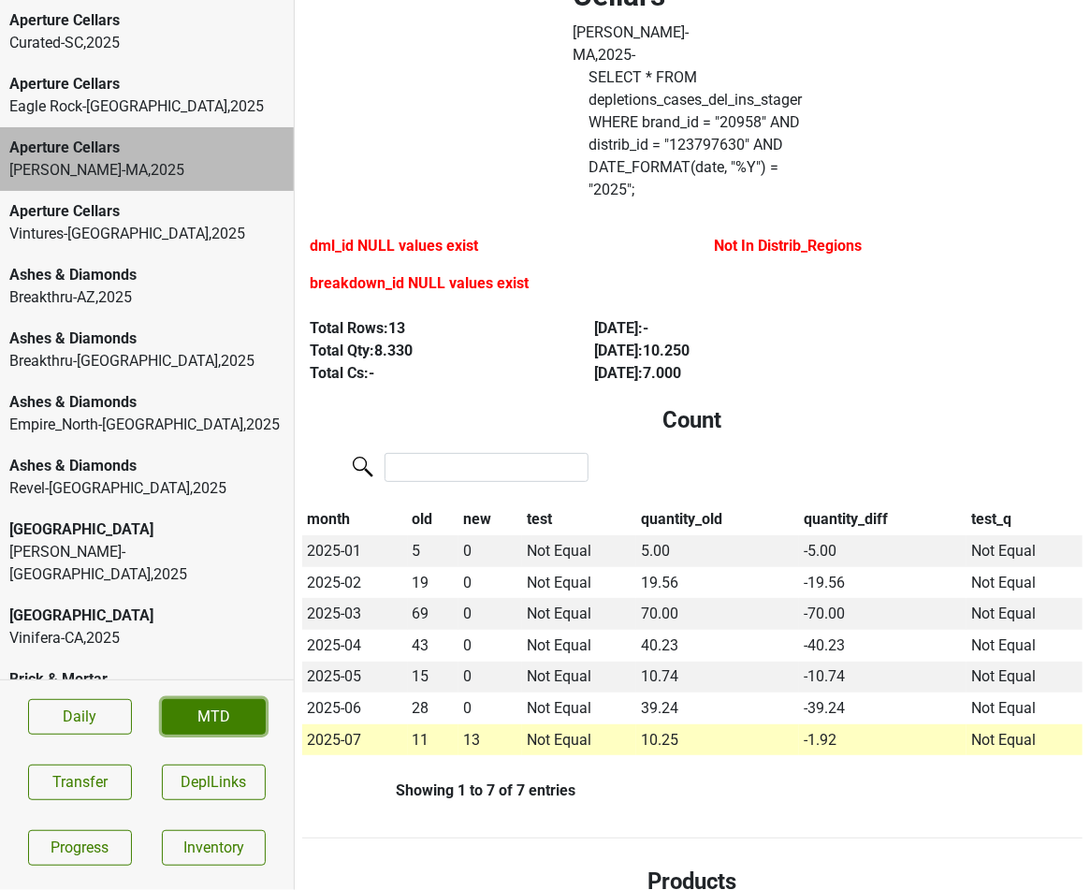
click at [240, 711] on link "MTD" at bounding box center [214, 717] width 104 height 36
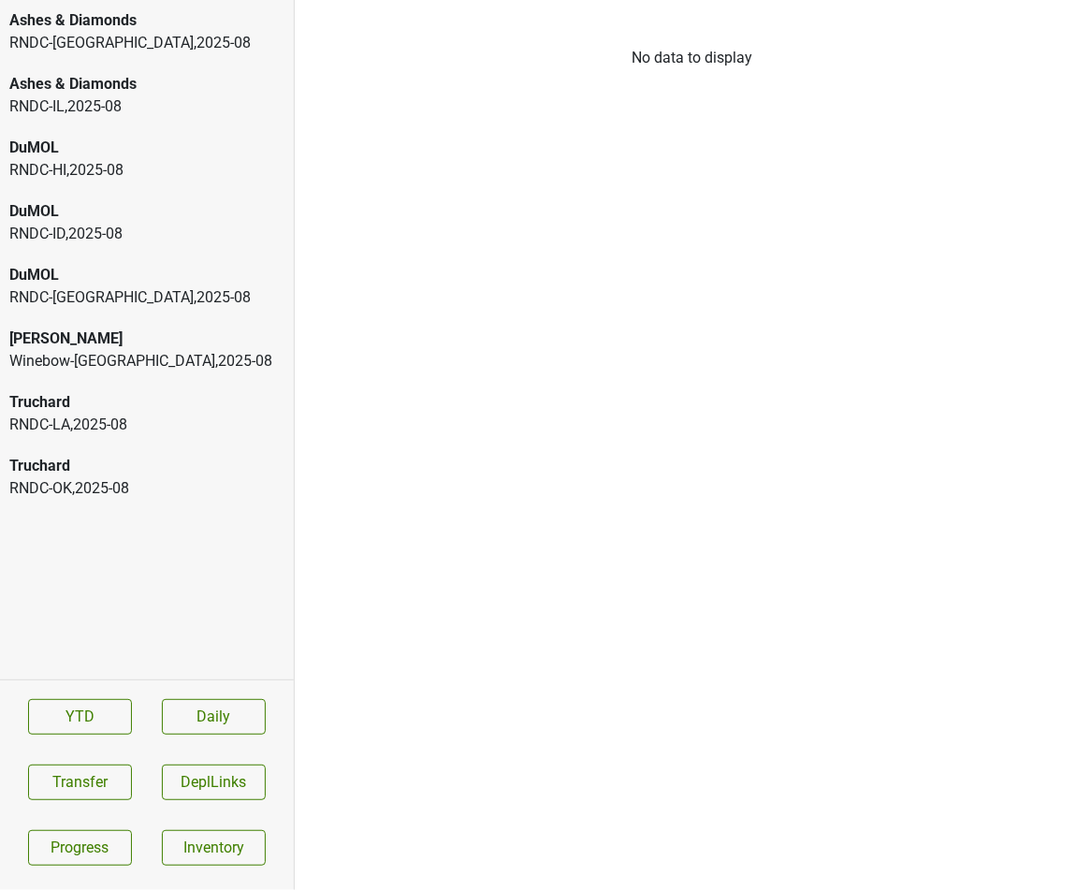
click at [230, 77] on div "Ashes & Diamonds" at bounding box center [146, 84] width 275 height 22
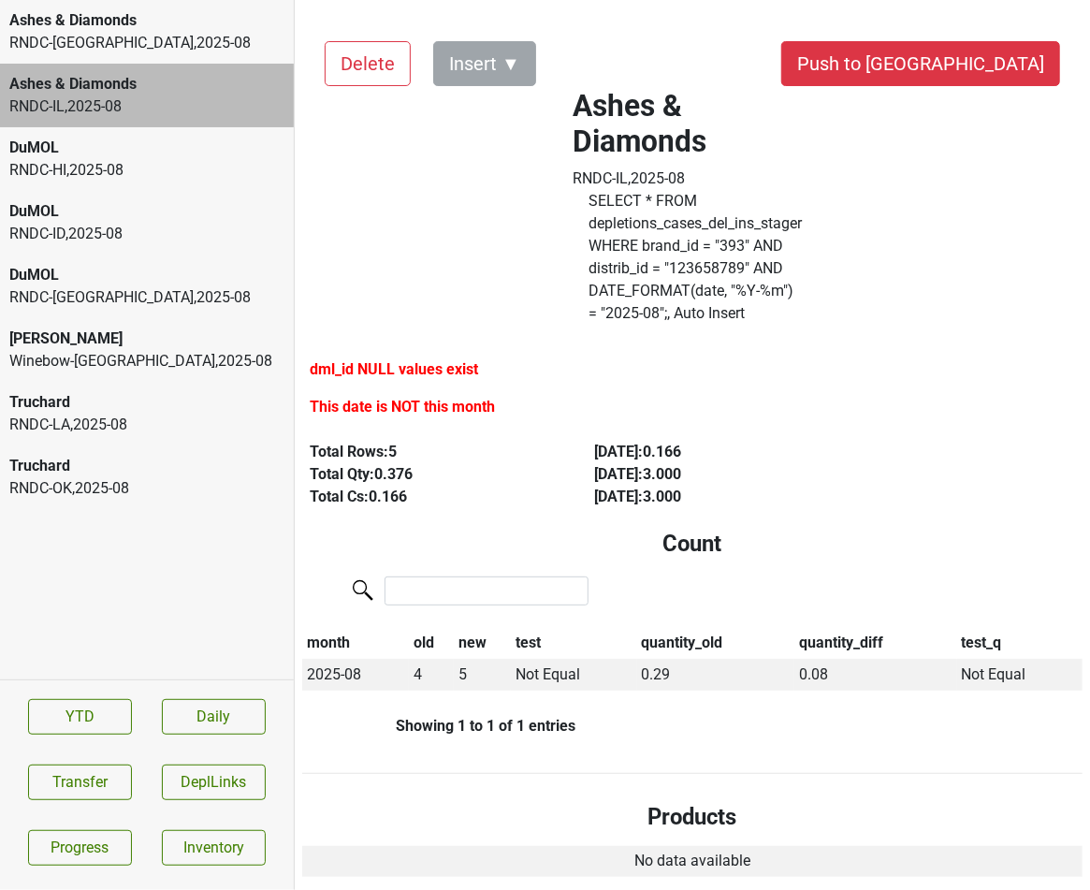
click at [279, 168] on div "RNDC-HI , 2025 - 08" at bounding box center [146, 170] width 275 height 22
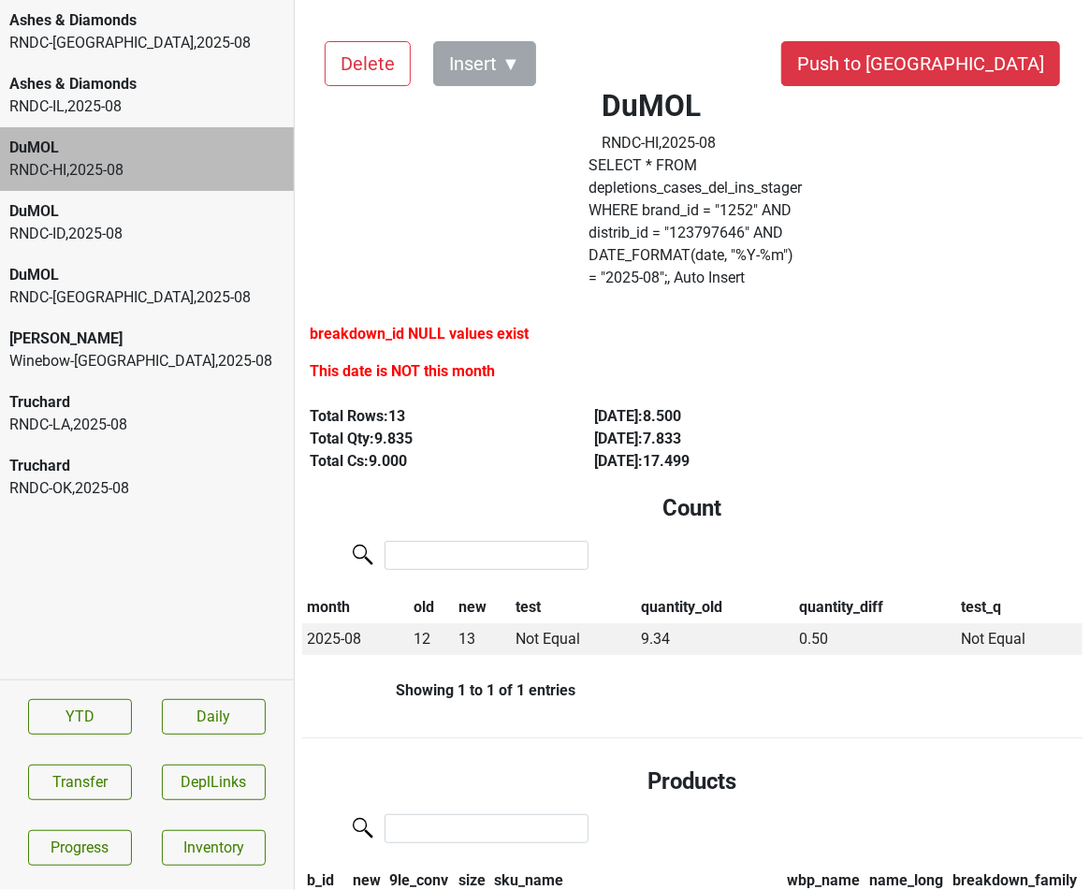
click at [257, 212] on div "DuMOL" at bounding box center [146, 211] width 275 height 22
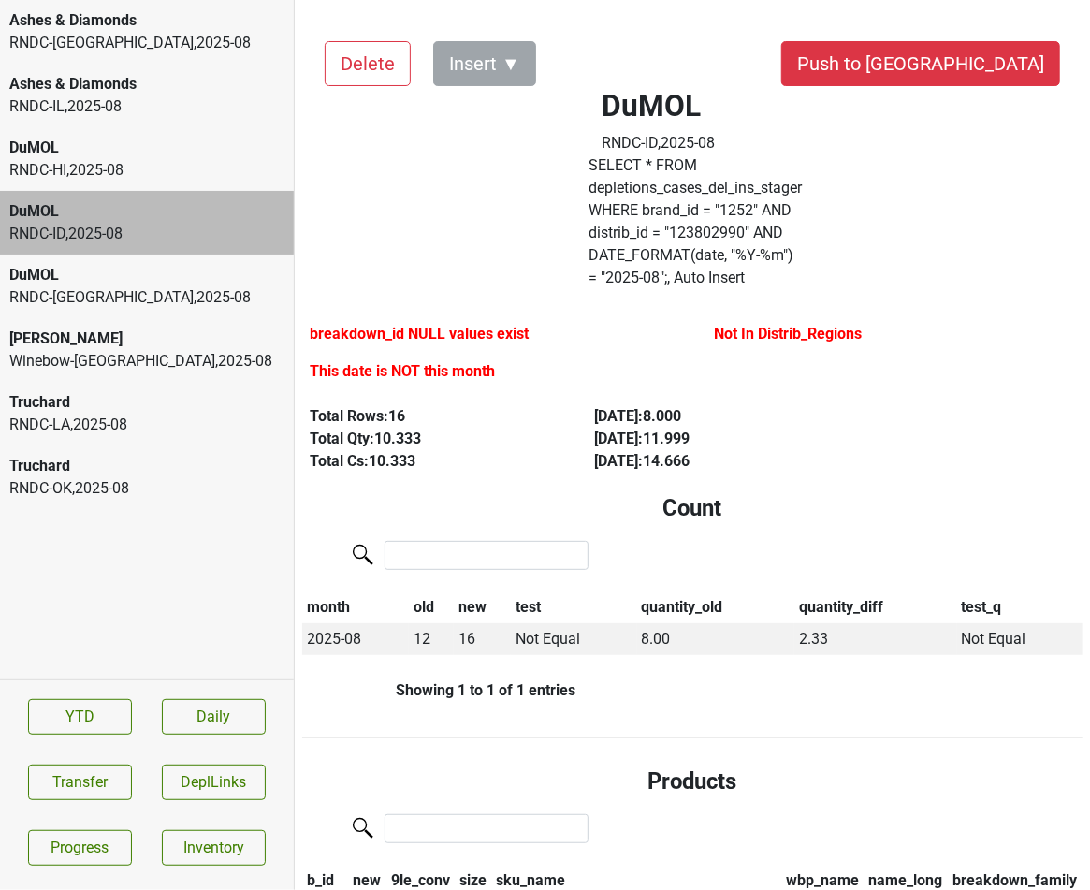
click at [254, 281] on div "DuMOL" at bounding box center [146, 275] width 275 height 22
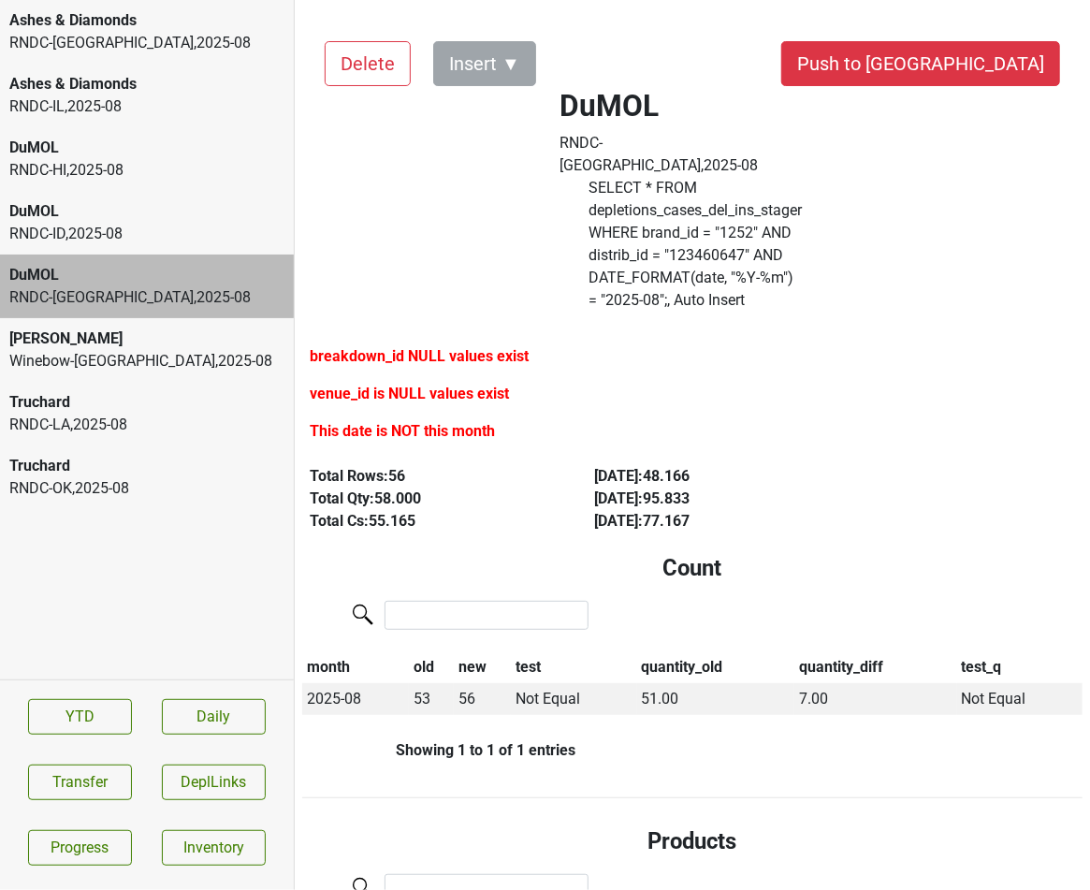
click at [241, 371] on div "Winebow-WA , 2025 - 08" at bounding box center [146, 361] width 275 height 22
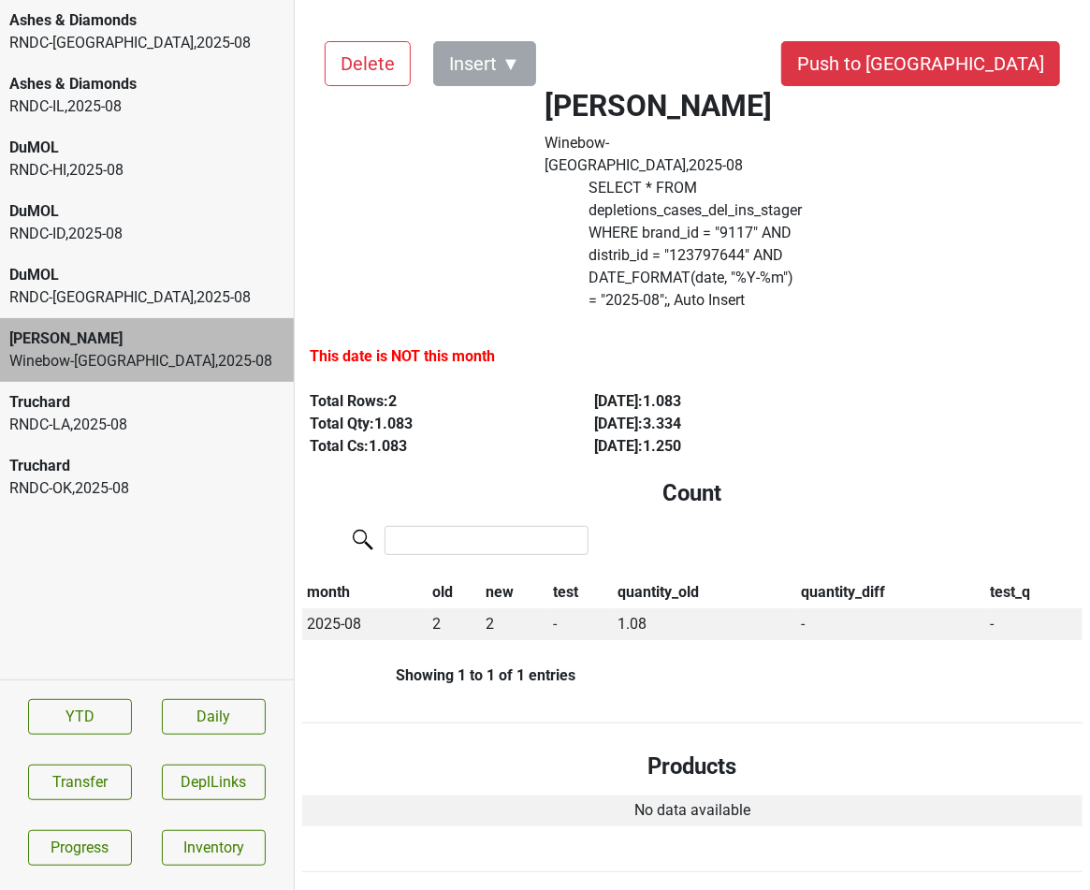
click at [239, 435] on div "RNDC-LA , 2025 - 08" at bounding box center [146, 425] width 275 height 22
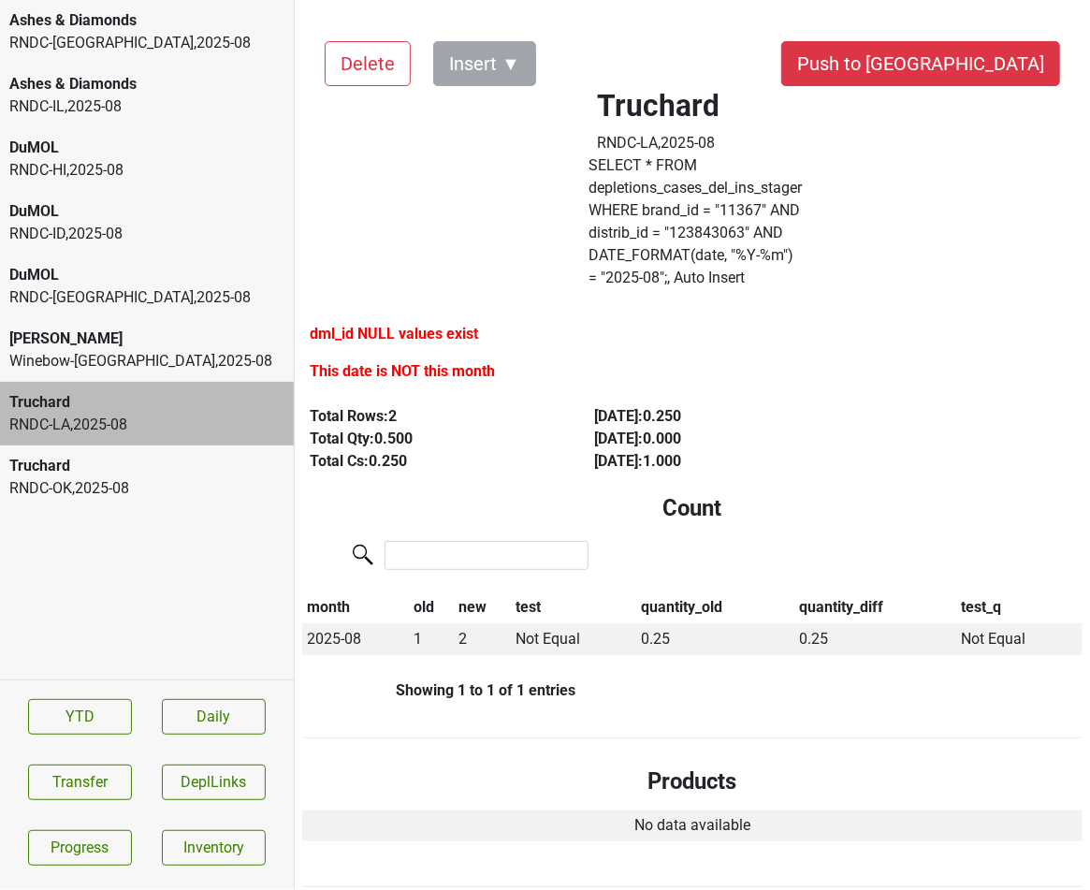
click at [234, 503] on div "Truchard RNDC-OK , 2025 - 08" at bounding box center [147, 477] width 294 height 64
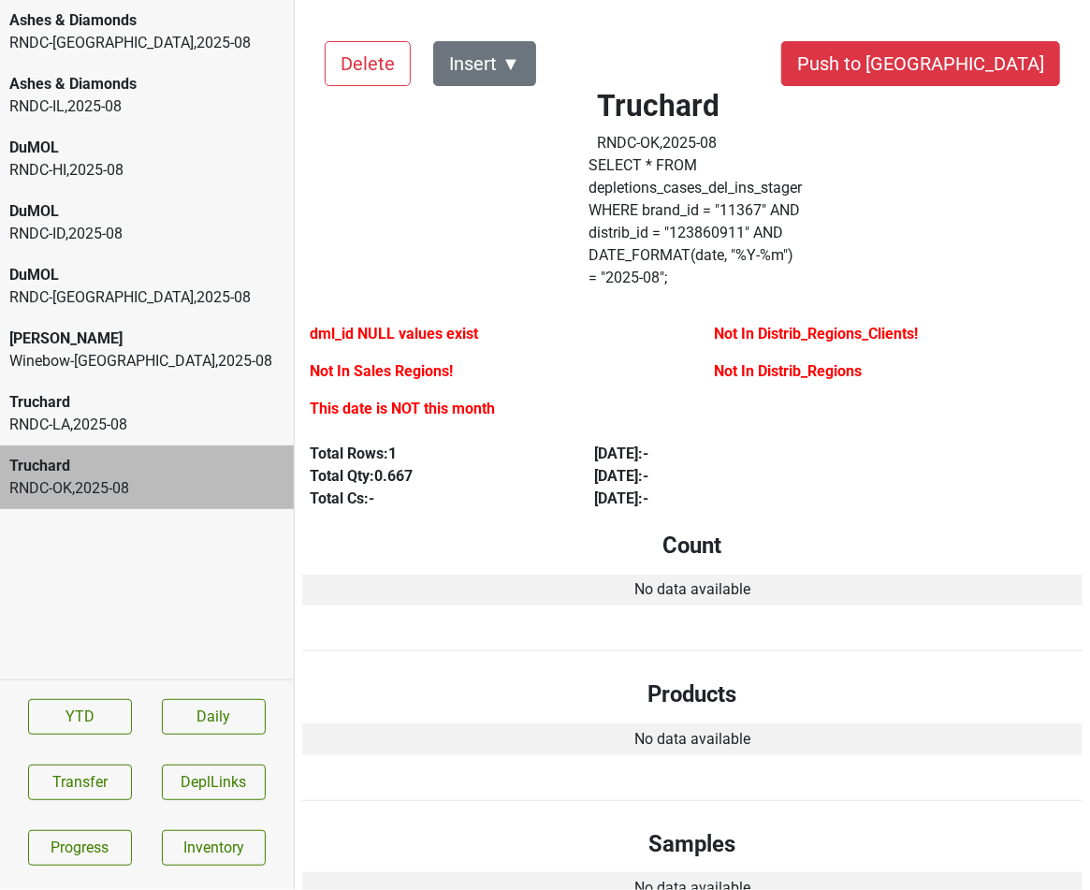
click at [209, 34] on div "RNDC-FL , 2025 - 08" at bounding box center [146, 43] width 275 height 22
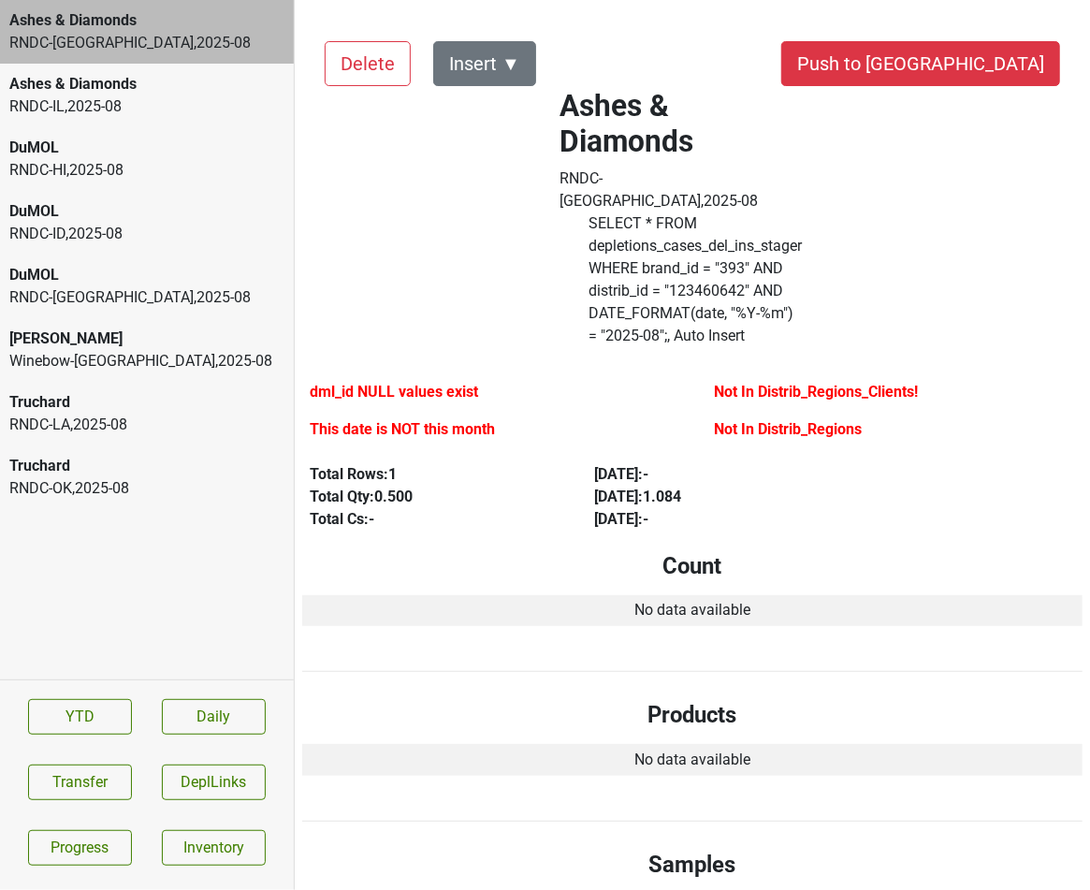
click at [249, 106] on div "RNDC-IL , 2025 - 08" at bounding box center [146, 106] width 275 height 22
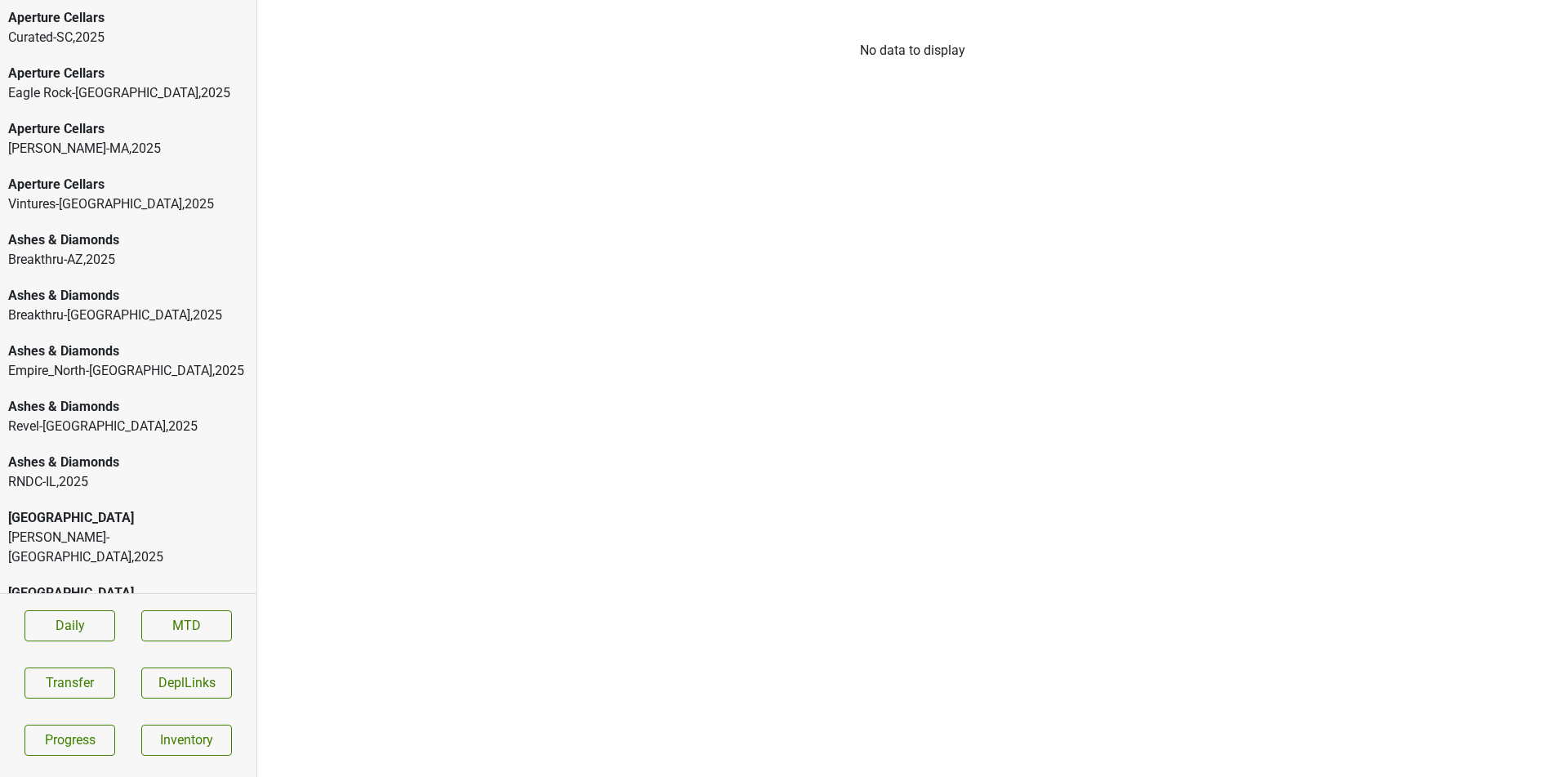
scroll to position [85, 0]
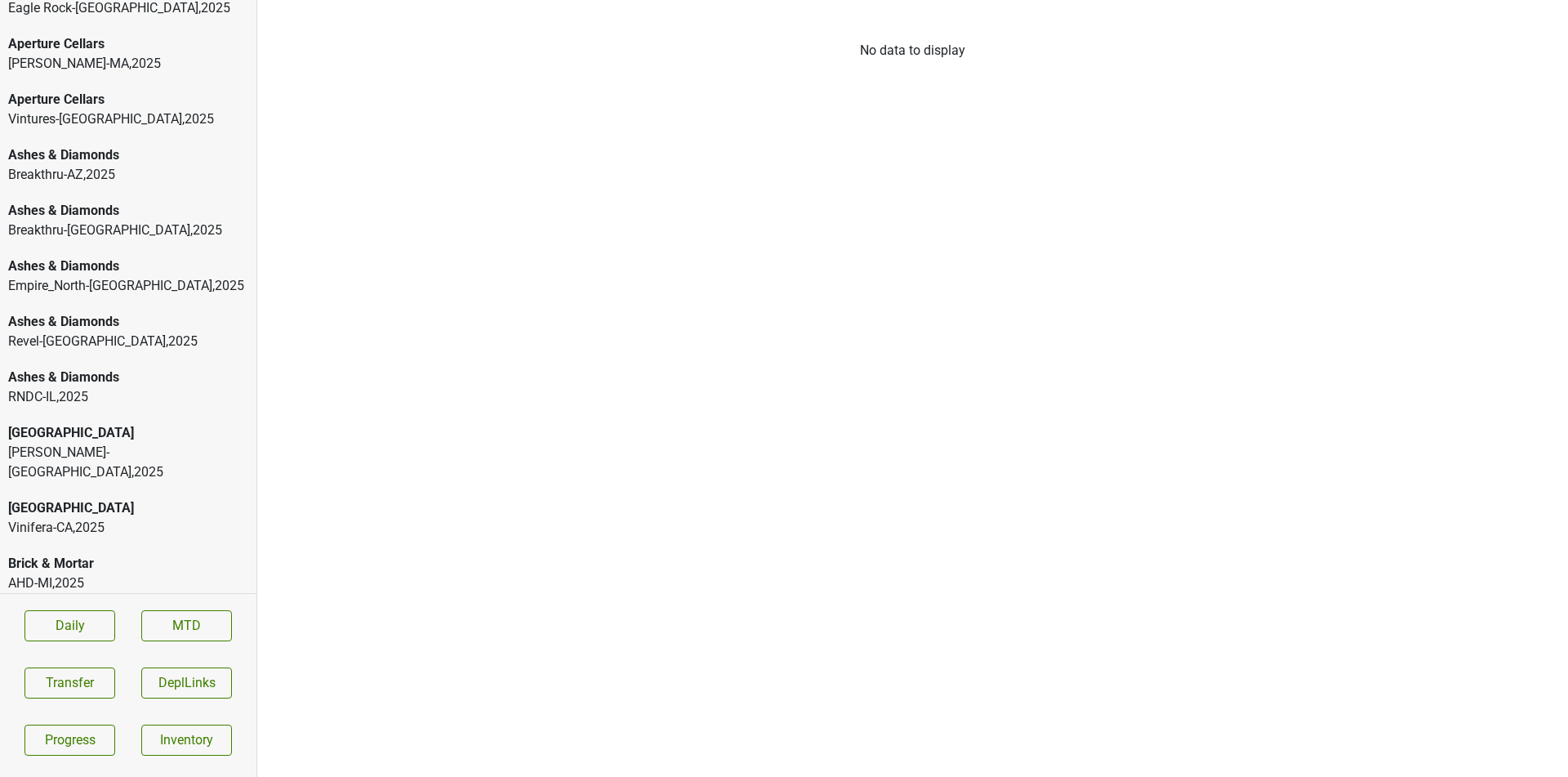
click at [79, 401] on div "RNDC-IL , 2025" at bounding box center [127, 397] width 240 height 19
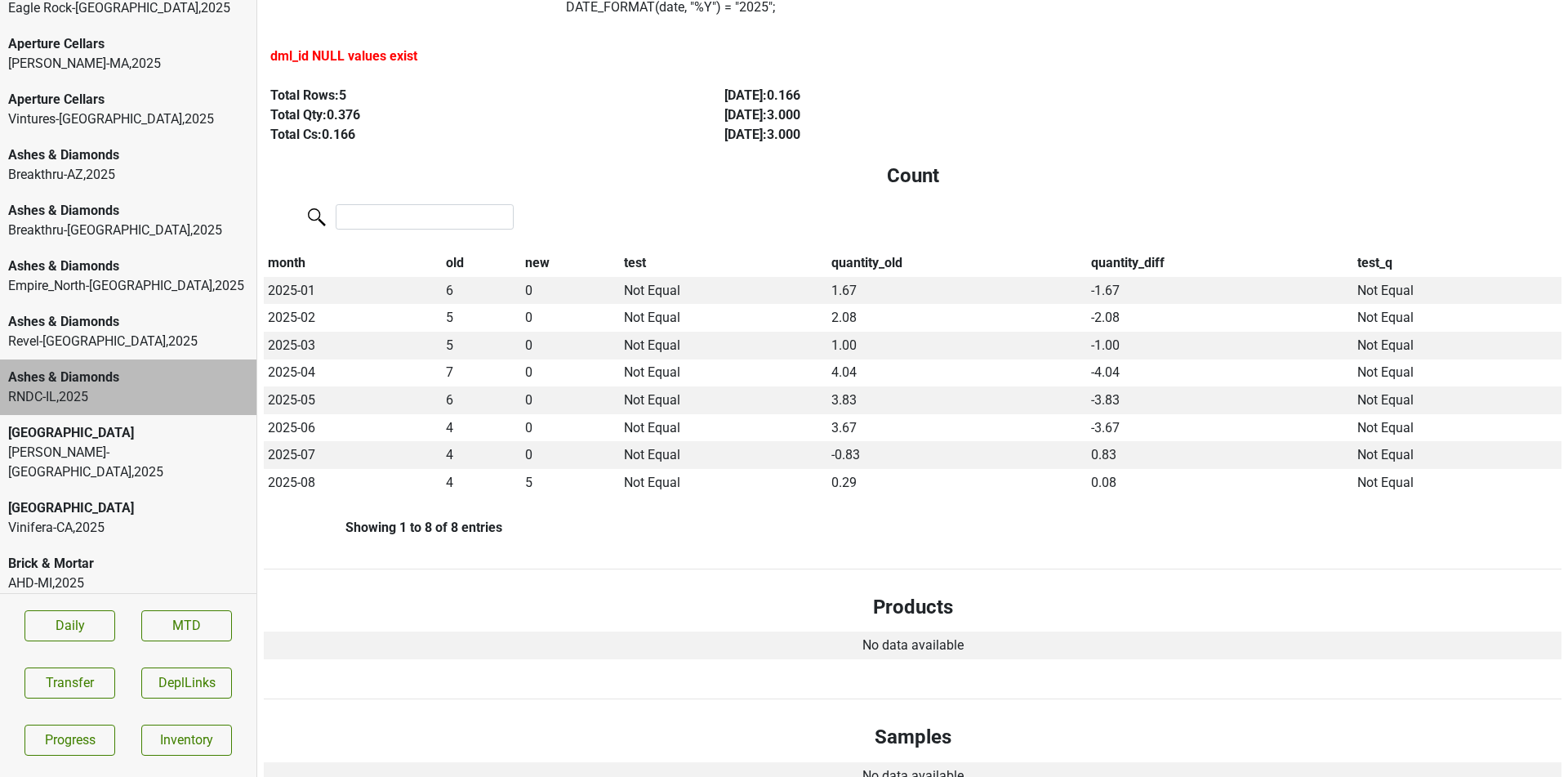
scroll to position [0, 0]
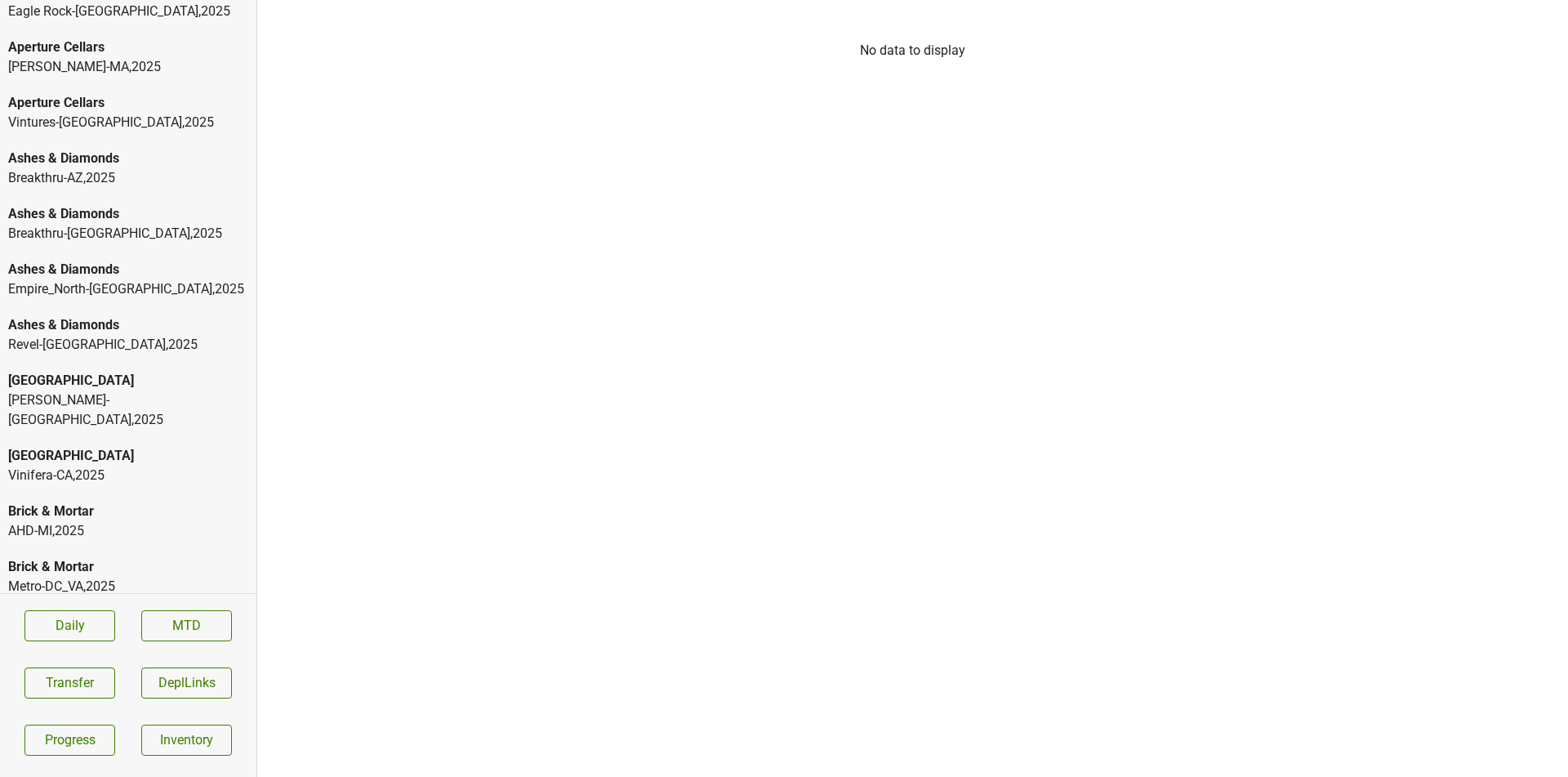
scroll to position [118, 0]
